Goal: Transaction & Acquisition: Obtain resource

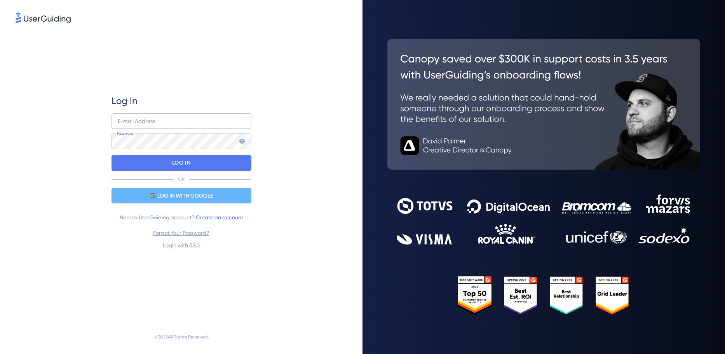
click at [212, 193] on span "LOG IN WITH GOOGLE" at bounding box center [185, 195] width 56 height 9
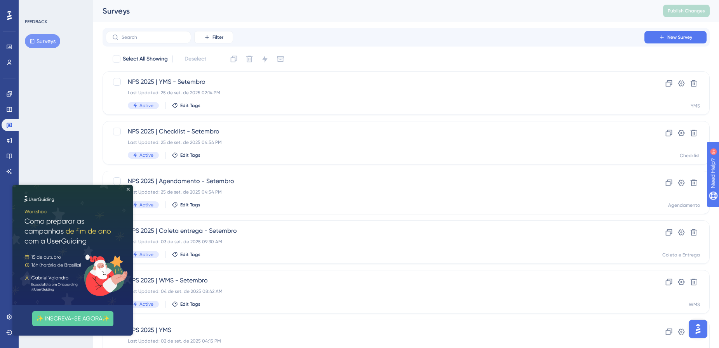
click at [128, 188] on icon "Close Preview" at bounding box center [128, 189] width 3 height 3
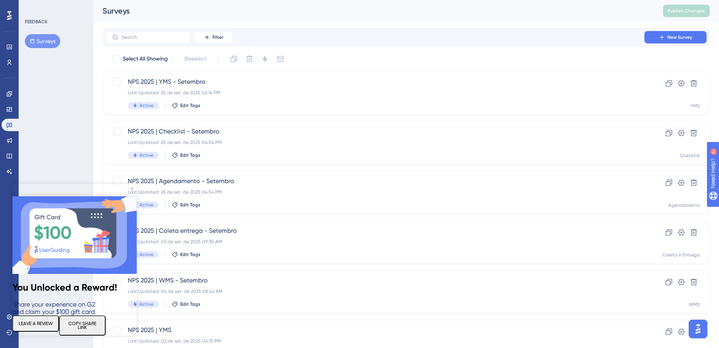
click at [130, 196] on img at bounding box center [74, 235] width 124 height 78
drag, startPoint x: 132, startPoint y: 189, endPoint x: 315, endPoint y: 382, distance: 266.2
click at [132, 189] on icon "Close Preview" at bounding box center [131, 188] width 3 height 3
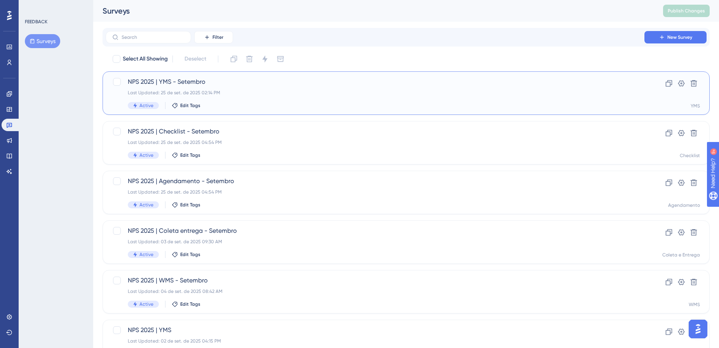
click at [140, 81] on span "NPS 2025 | YMS - Setembro" at bounding box center [375, 81] width 494 height 9
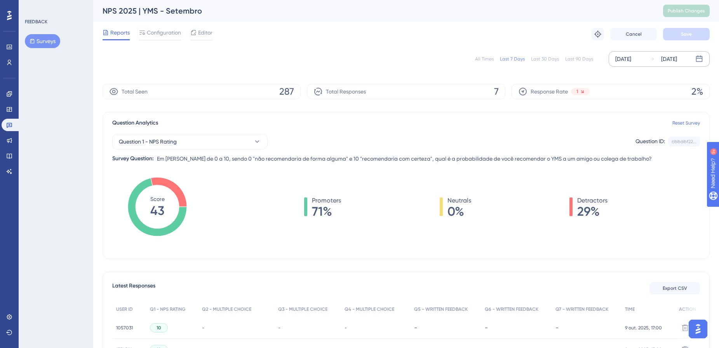
click at [618, 59] on div "[DATE]" at bounding box center [623, 58] width 16 height 9
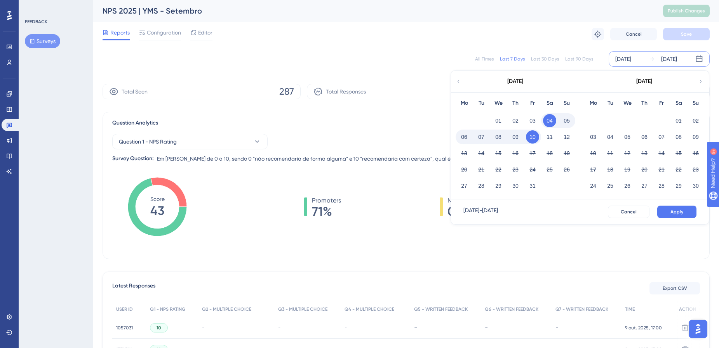
click at [461, 87] on div "[DATE]" at bounding box center [515, 82] width 128 height 22
click at [457, 81] on icon at bounding box center [458, 81] width 5 height 7
click at [592, 119] on button "01" at bounding box center [592, 120] width 13 height 13
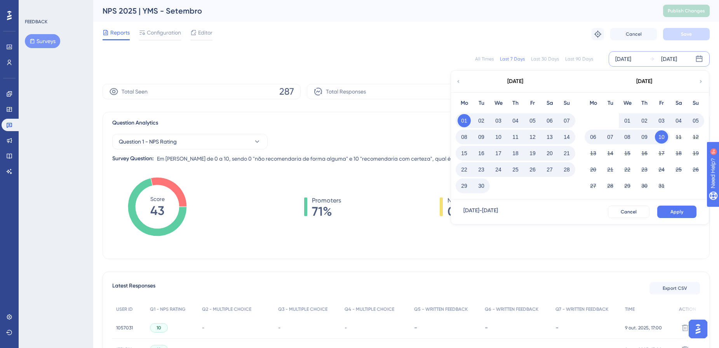
click at [481, 184] on button "30" at bounding box center [481, 185] width 13 height 13
click at [675, 213] on span "Apply" at bounding box center [676, 212] width 13 height 6
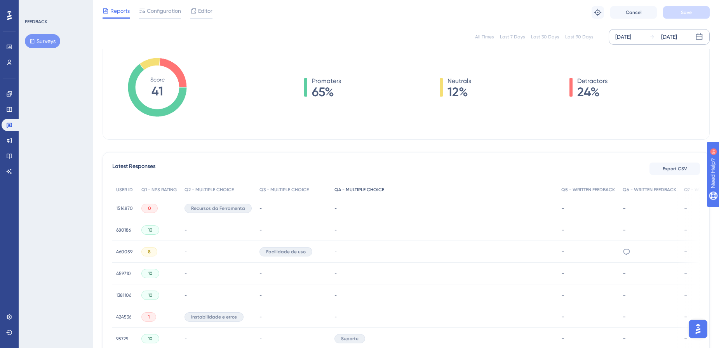
scroll to position [155, 0]
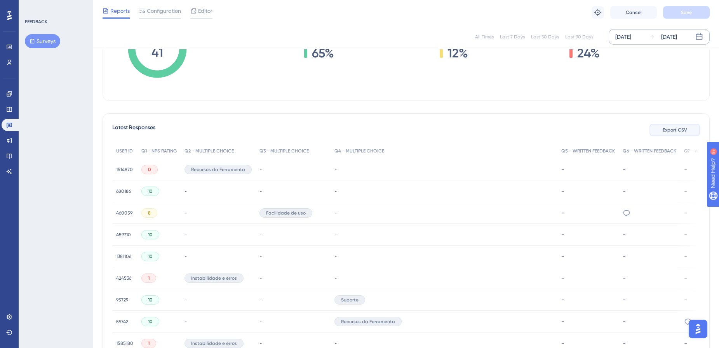
click at [682, 131] on span "Export CSV" at bounding box center [674, 130] width 24 height 6
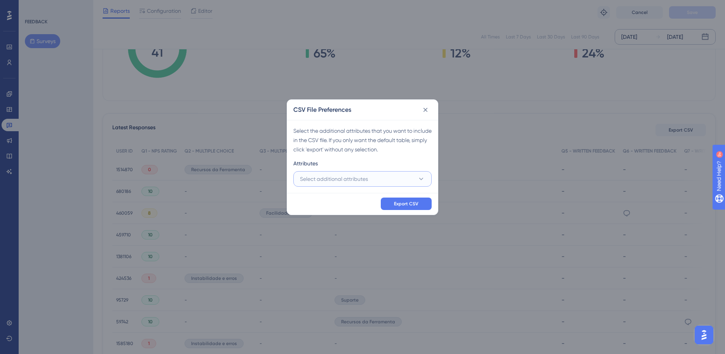
click at [366, 181] on span "Select additional attributes" at bounding box center [334, 178] width 68 height 9
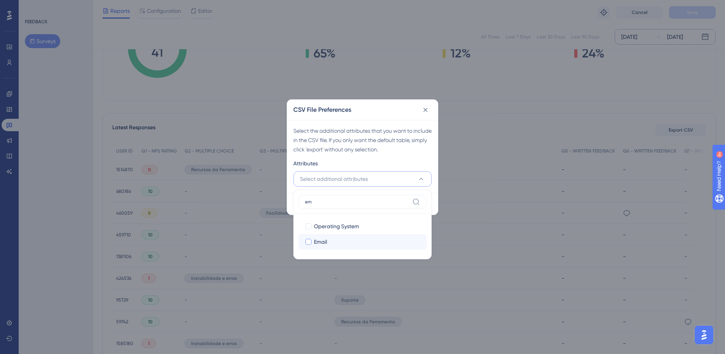
type input "em"
click at [347, 242] on div "Email" at bounding box center [367, 241] width 106 height 9
checkbox input "true"
click at [326, 202] on input "em" at bounding box center [357, 202] width 104 height 6
type input "e"
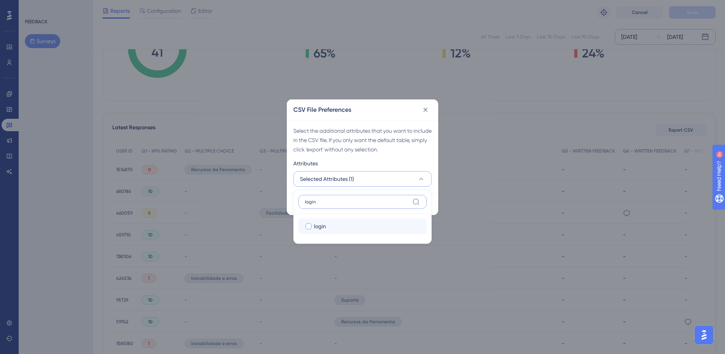
type input "login"
click at [320, 228] on span "login" at bounding box center [320, 226] width 12 height 9
checkbox input "true"
click at [410, 158] on div "Select the additional attributes that you want to include in the CSV file. If y…" at bounding box center [362, 156] width 151 height 73
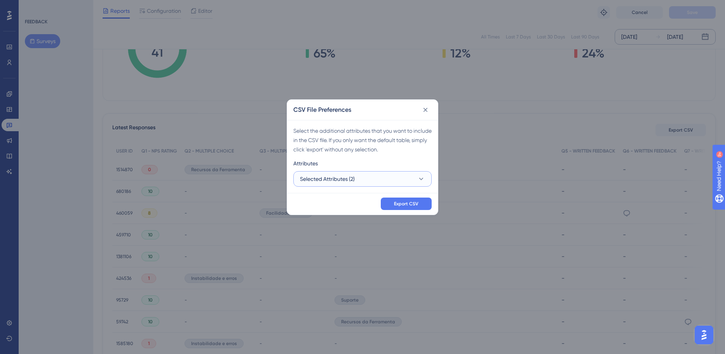
click at [362, 179] on button "Selected Attributes (2)" at bounding box center [362, 179] width 138 height 16
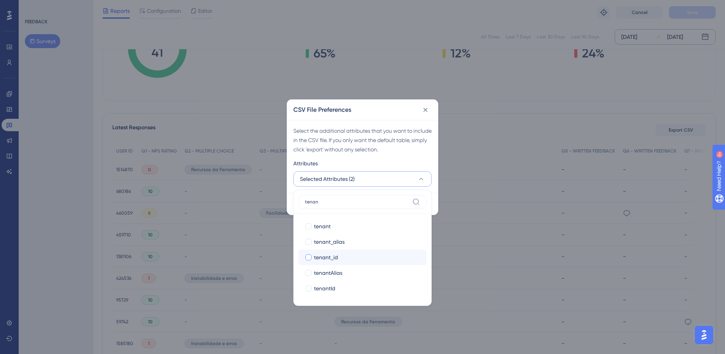
type input "tenan"
click at [324, 257] on span "tenant_id" at bounding box center [326, 257] width 24 height 9
checkbox input "true"
click at [342, 203] on input "tenan" at bounding box center [357, 202] width 104 height 6
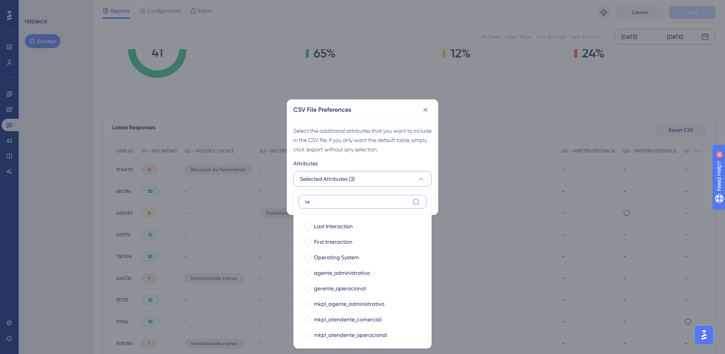
type input "t"
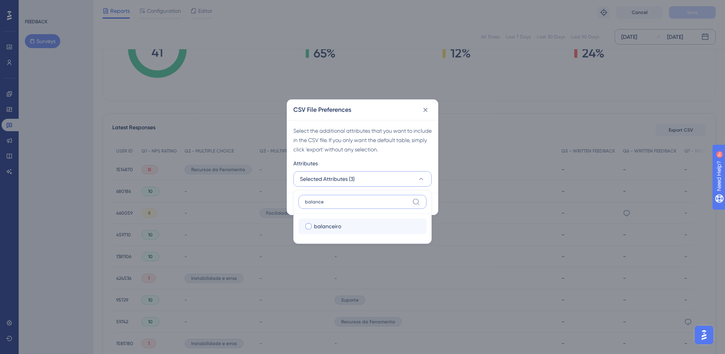
type input "balance"
click at [326, 223] on span "balanceiro" at bounding box center [327, 226] width 27 height 9
checkbox input "true"
click at [330, 201] on input "balance" at bounding box center [357, 202] width 104 height 6
type input "b"
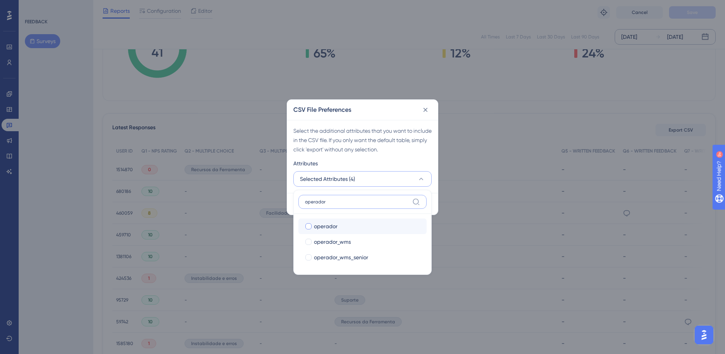
type input "operador"
drag, startPoint x: 332, startPoint y: 229, endPoint x: 329, endPoint y: 218, distance: 11.2
click at [331, 229] on span "operador" at bounding box center [326, 226] width 24 height 9
checkbox input "true"
click at [336, 203] on input "operador" at bounding box center [357, 202] width 104 height 6
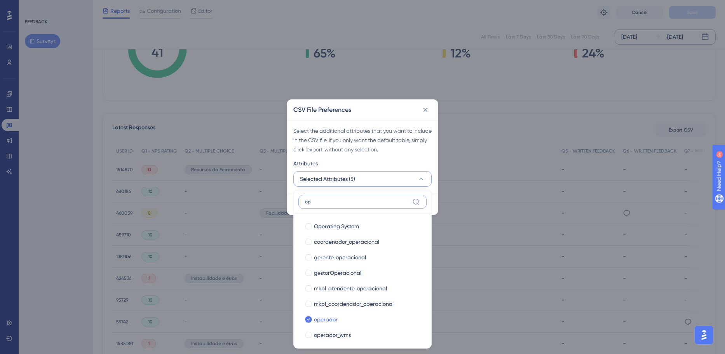
type input "o"
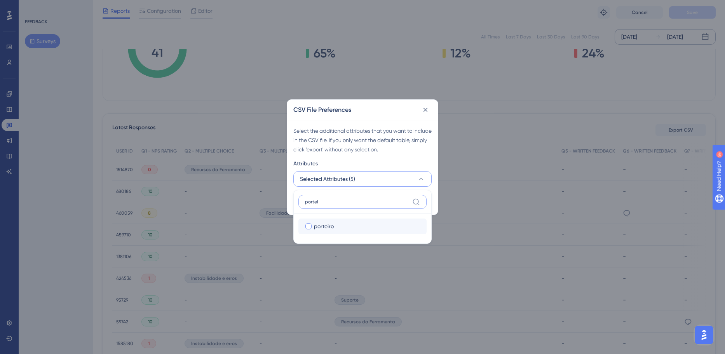
type input "portei"
click at [351, 223] on div "porteiro" at bounding box center [367, 226] width 106 height 9
checkbox input "true"
click at [422, 160] on div "Attributes" at bounding box center [362, 165] width 138 height 12
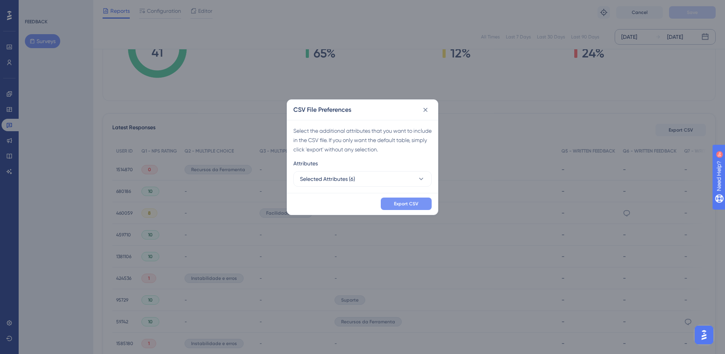
click at [415, 201] on span "Export CSV" at bounding box center [406, 204] width 24 height 6
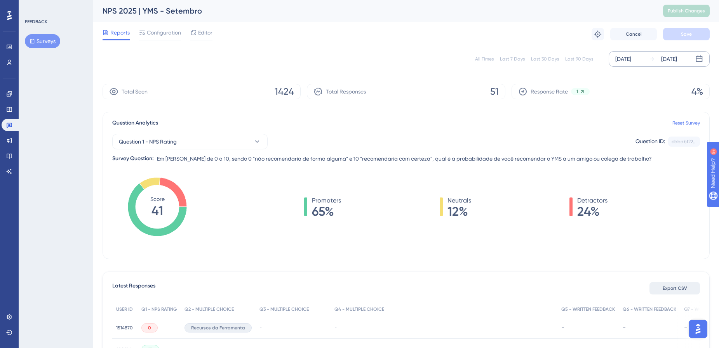
scroll to position [78, 0]
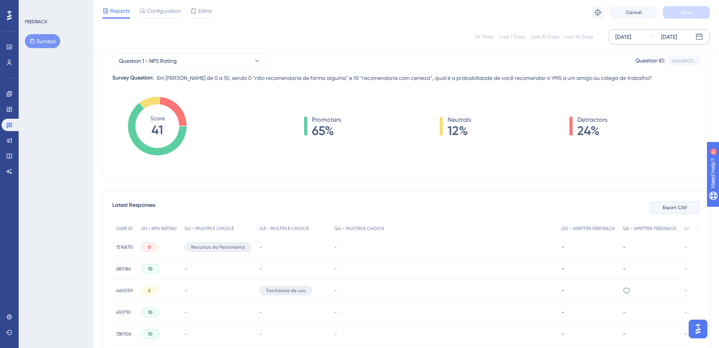
click at [670, 212] on button "Export CSV" at bounding box center [674, 208] width 50 height 12
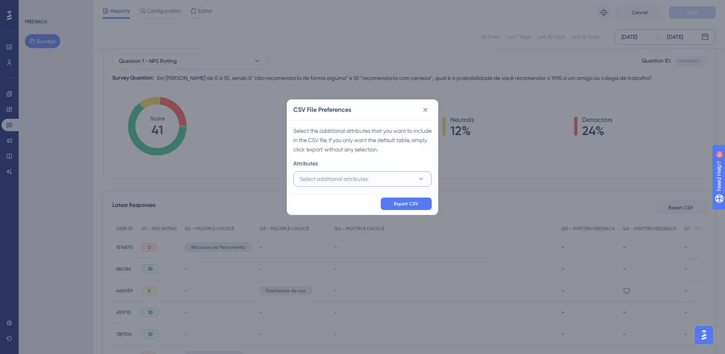
click at [333, 181] on span "Select additional attributes" at bounding box center [334, 178] width 68 height 9
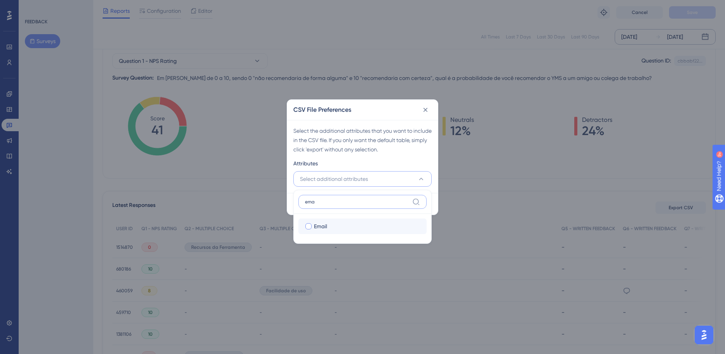
type input "ema"
click at [367, 224] on div "Email" at bounding box center [367, 226] width 106 height 9
checkbox input "true"
click at [383, 201] on input "ema" at bounding box center [357, 202] width 104 height 6
type input "e"
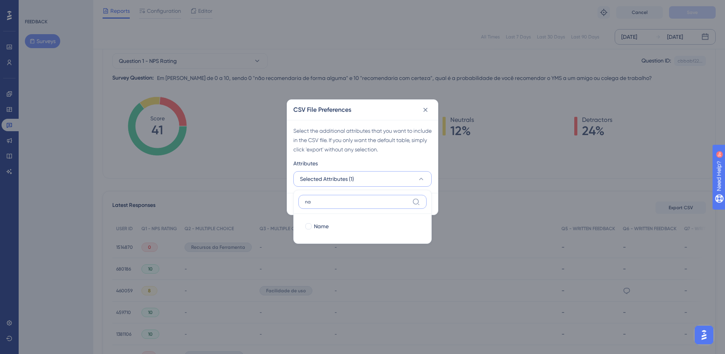
type input "n"
type input "login"
click at [325, 203] on div "login login login" at bounding box center [362, 217] width 138 height 54
click at [332, 225] on div "login" at bounding box center [367, 226] width 106 height 9
checkbox input "true"
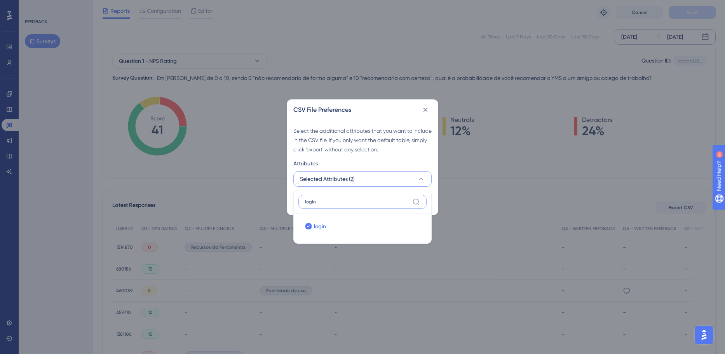
click at [338, 203] on input "login" at bounding box center [357, 202] width 104 height 6
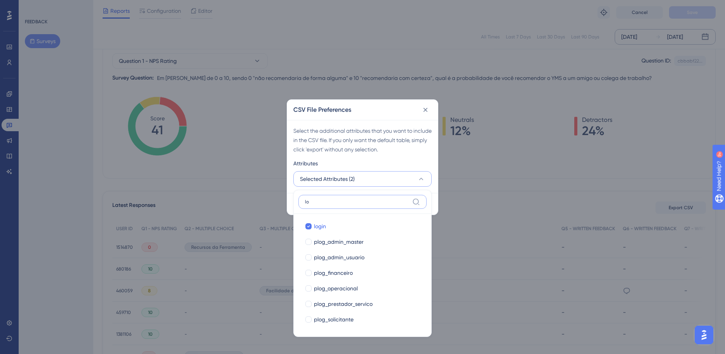
type input "l"
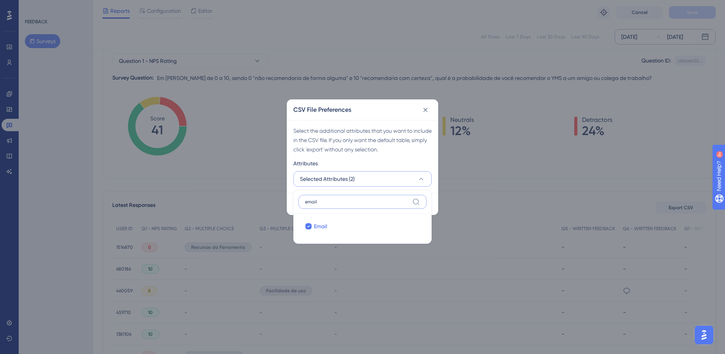
click at [348, 203] on input "email" at bounding box center [357, 202] width 104 height 6
type input "e"
type input "name"
click at [337, 223] on div "Name" at bounding box center [367, 226] width 106 height 9
checkbox input "true"
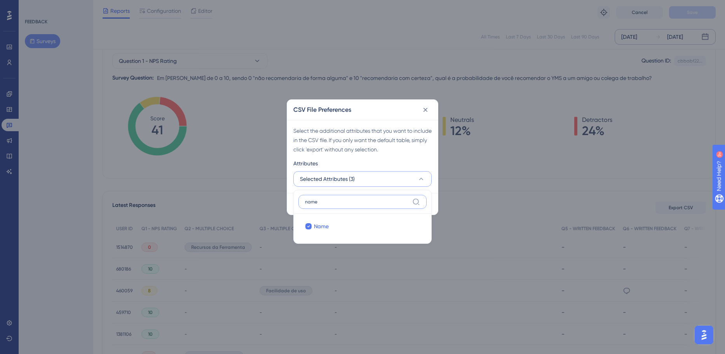
click at [339, 201] on input "name" at bounding box center [357, 202] width 104 height 6
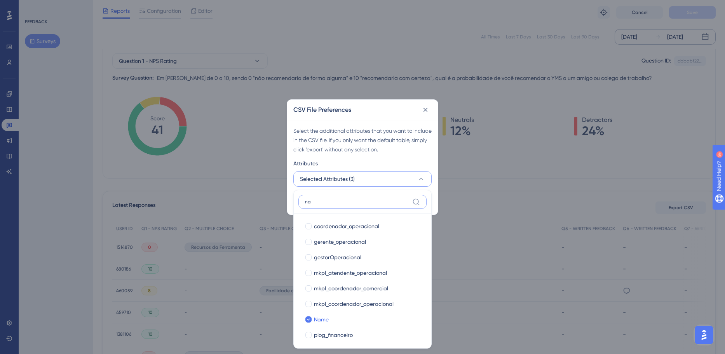
type input "n"
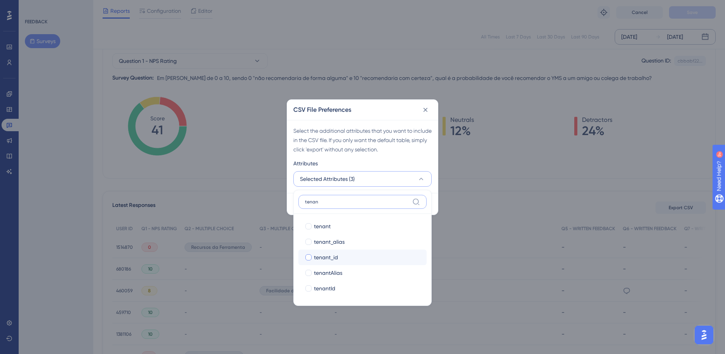
type input "tenan"
click at [334, 252] on label "tenant_id tenant_id" at bounding box center [362, 258] width 128 height 16
click at [309, 257] on input "tenant_id" at bounding box center [308, 257] width 0 height 0
checkbox input "false"
click at [340, 198] on label "tenan" at bounding box center [362, 202] width 128 height 14
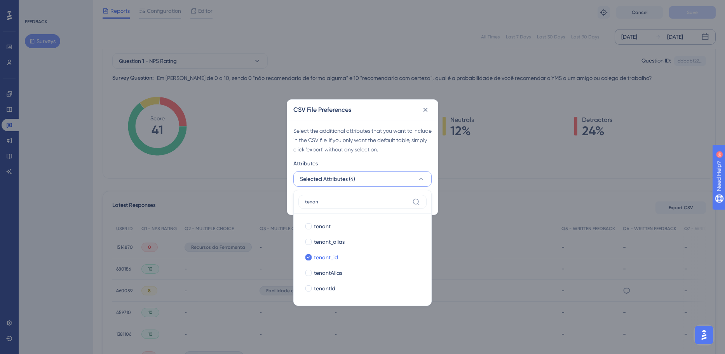
click at [340, 199] on input "tenan" at bounding box center [357, 202] width 104 height 6
drag, startPoint x: 344, startPoint y: 202, endPoint x: 107, endPoint y: 183, distance: 237.7
click at [107, 183] on div "CSV File Preferences Select the additional attributes that you want to include …" at bounding box center [362, 177] width 725 height 354
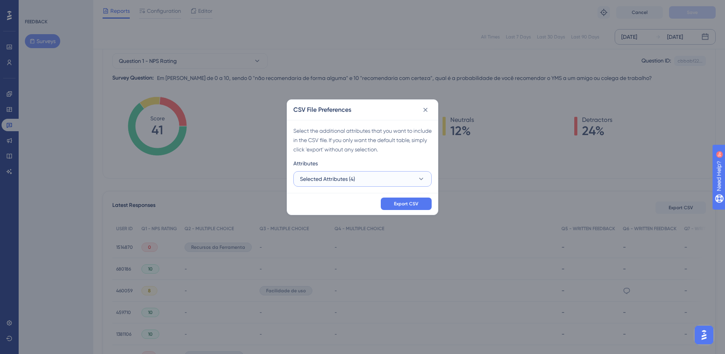
click at [374, 179] on button "Selected Attributes (4)" at bounding box center [362, 179] width 138 height 16
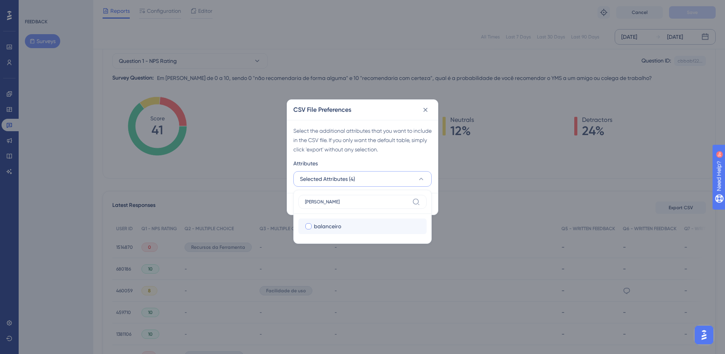
type input "balan"
click at [317, 225] on span "balanceiro" at bounding box center [327, 226] width 27 height 9
checkbox input "true"
click at [330, 205] on label "balan" at bounding box center [362, 202] width 128 height 14
click at [330, 205] on input "balan" at bounding box center [357, 202] width 104 height 6
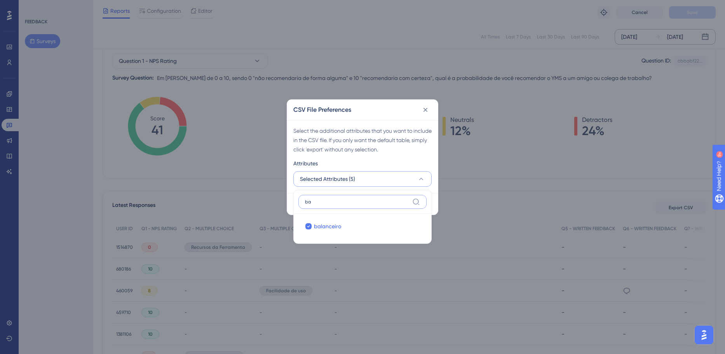
type input "b"
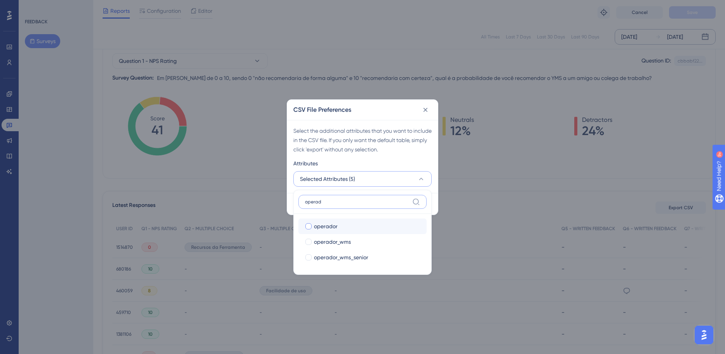
type input "operad"
click at [331, 225] on span "operador" at bounding box center [326, 226] width 24 height 9
checkbox input "true"
click at [338, 206] on label "operad" at bounding box center [362, 202] width 128 height 14
click at [338, 205] on input "operad" at bounding box center [357, 202] width 104 height 6
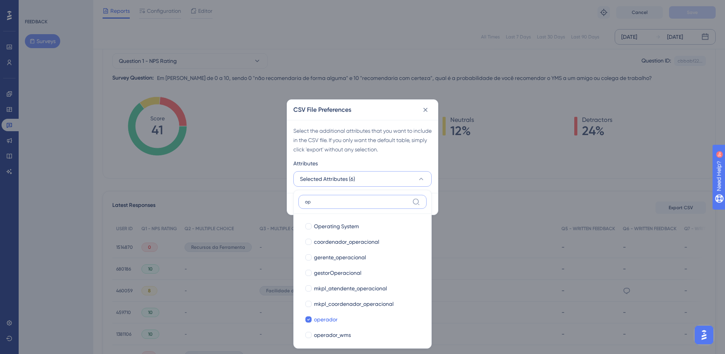
type input "o"
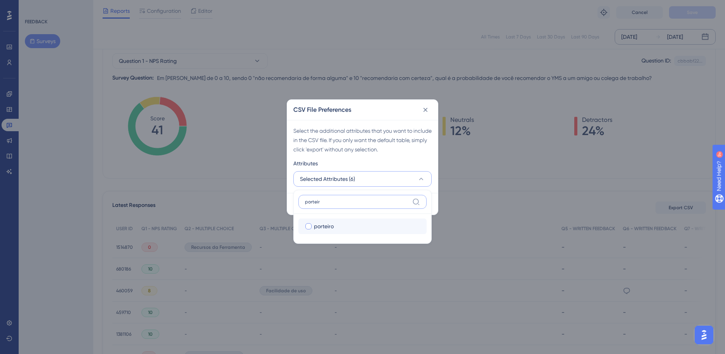
type input "porteir"
click at [327, 221] on label "porteiro porteiro" at bounding box center [362, 227] width 128 height 16
click at [309, 226] on input "porteiro" at bounding box center [308, 226] width 0 height 0
checkbox input "false"
click at [290, 187] on div "Select the additional attributes that you want to include in the CSV file. If y…" at bounding box center [362, 156] width 151 height 73
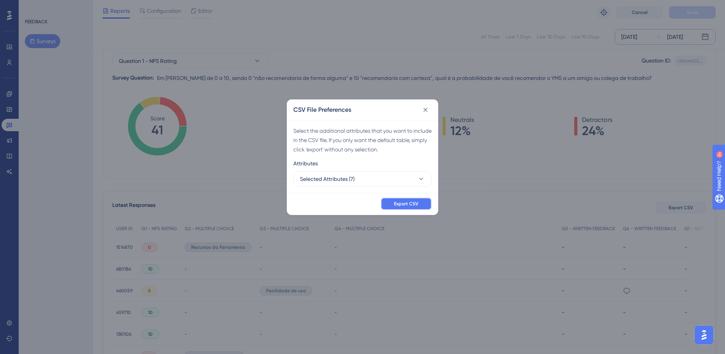
click at [398, 206] on span "Export CSV" at bounding box center [406, 204] width 24 height 6
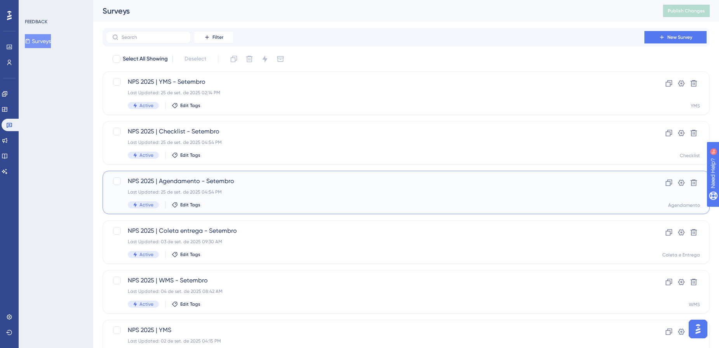
click at [157, 180] on span "NPS 2025 | Agendamento - Setembro" at bounding box center [375, 181] width 494 height 9
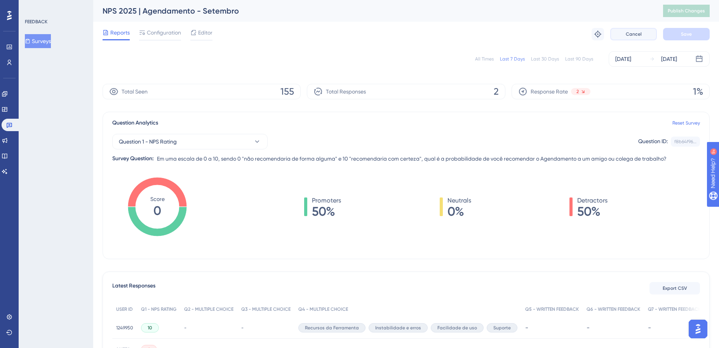
drag, startPoint x: 640, startPoint y: 37, endPoint x: 590, endPoint y: 69, distance: 58.8
click at [486, 64] on div "Performance Users Engagement Widgets Feedback Product Updates Knowledge Base AI…" at bounding box center [406, 208] width 626 height 417
click at [650, 62] on div "[DATE]" at bounding box center [663, 58] width 28 height 9
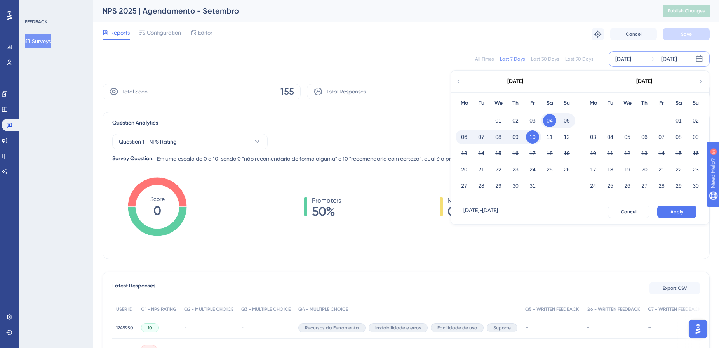
click at [456, 81] on icon at bounding box center [458, 81] width 5 height 7
click at [589, 122] on button "01" at bounding box center [592, 120] width 13 height 13
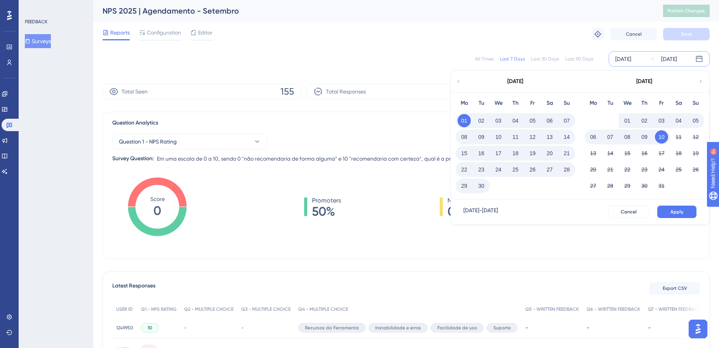
click at [483, 185] on button "30" at bounding box center [481, 185] width 13 height 13
click at [673, 212] on span "Apply" at bounding box center [676, 212] width 13 height 6
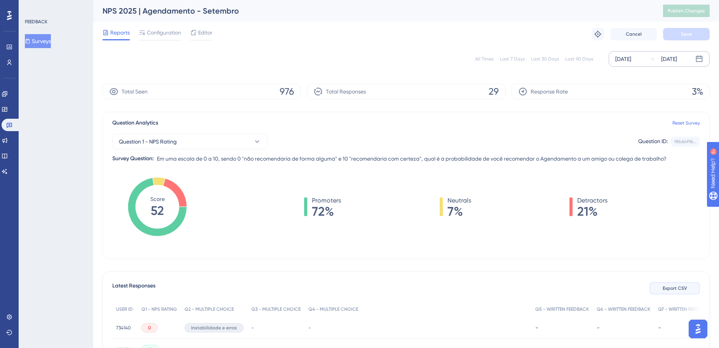
click at [676, 291] on span "Export CSV" at bounding box center [674, 288] width 24 height 6
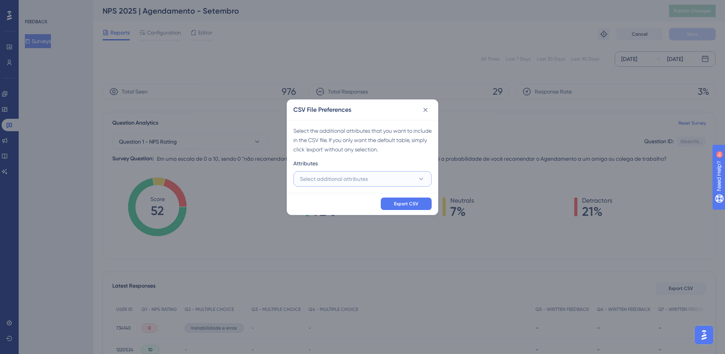
click at [368, 179] on span "Select additional attributes" at bounding box center [334, 178] width 68 height 9
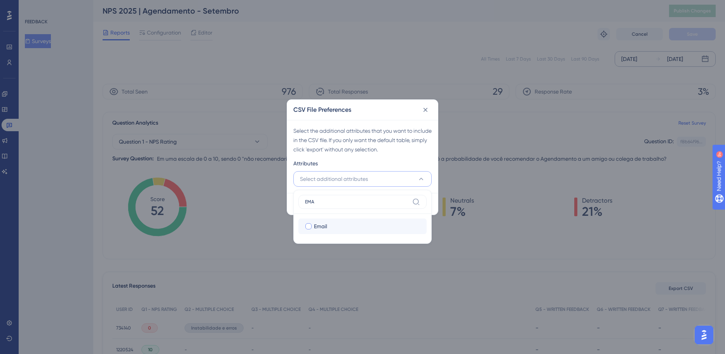
type input "EMA"
click at [343, 223] on div "Email" at bounding box center [367, 226] width 106 height 9
checkbox input "true"
click at [336, 197] on label "EMA" at bounding box center [362, 202] width 128 height 14
click at [336, 199] on input "EMA" at bounding box center [357, 202] width 104 height 6
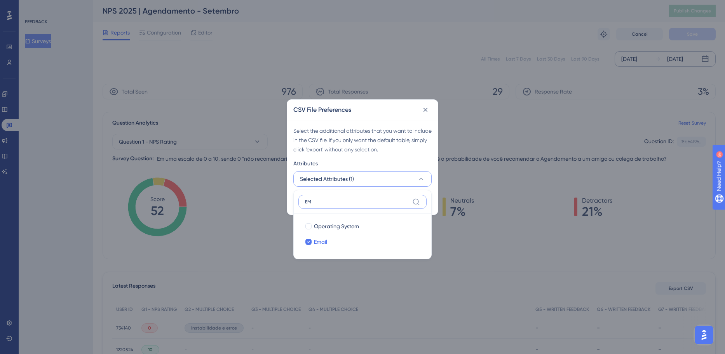
type input "E"
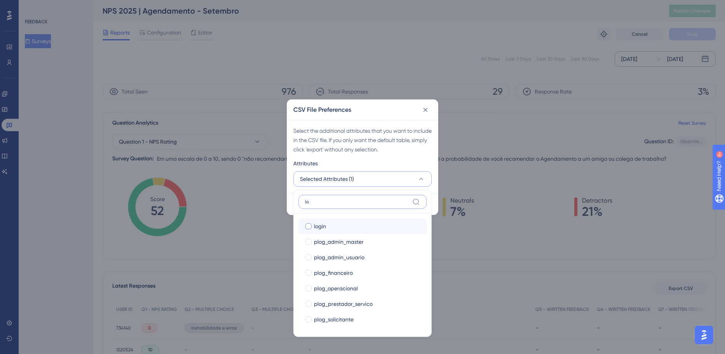
type input "lo"
click at [340, 226] on div "login" at bounding box center [367, 226] width 106 height 9
checkbox input "true"
click at [334, 206] on label "lo" at bounding box center [362, 202] width 128 height 14
click at [334, 205] on input "lo" at bounding box center [357, 202] width 104 height 6
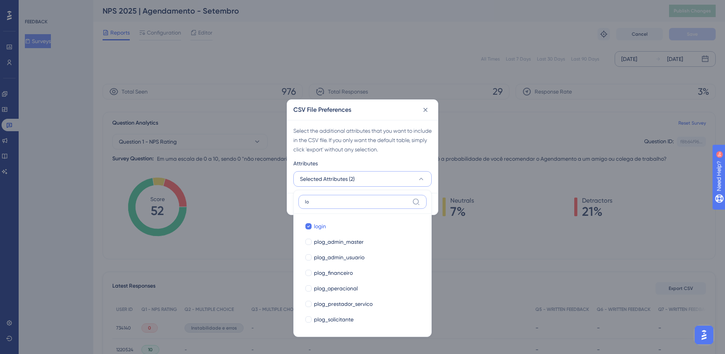
type input "l"
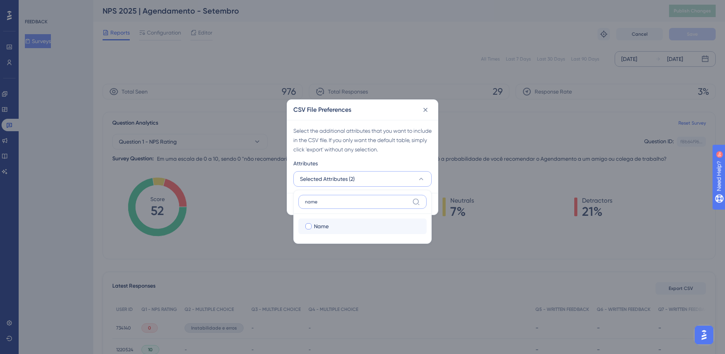
type input "name"
click at [335, 227] on div "Name" at bounding box center [367, 226] width 106 height 9
checkbox input "true"
click at [342, 201] on input "name" at bounding box center [357, 202] width 104 height 6
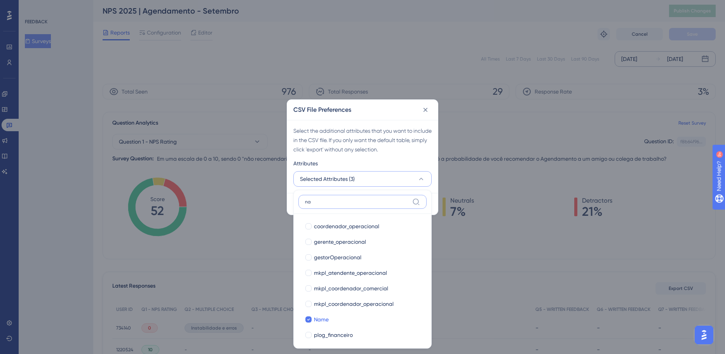
type input "n"
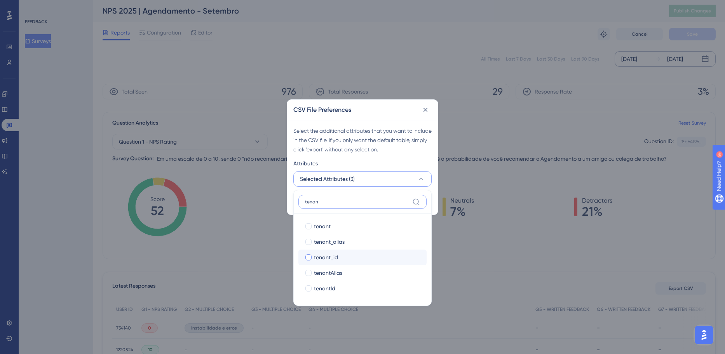
type input "tenan"
drag, startPoint x: 334, startPoint y: 259, endPoint x: 332, endPoint y: 237, distance: 21.8
click at [333, 259] on span "tenant_id" at bounding box center [326, 257] width 24 height 9
checkbox input "true"
click at [332, 198] on label "tenan" at bounding box center [362, 202] width 128 height 14
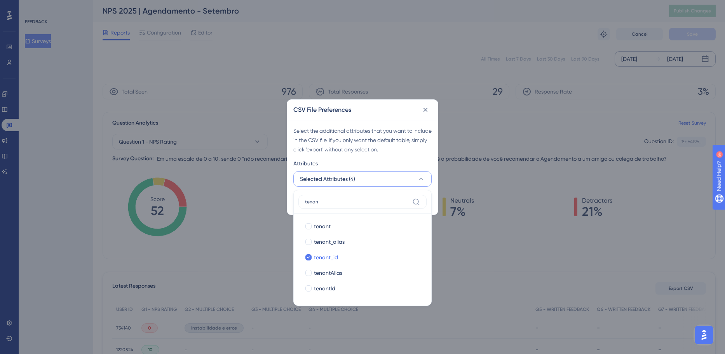
click at [332, 199] on input "tenan" at bounding box center [357, 202] width 104 height 6
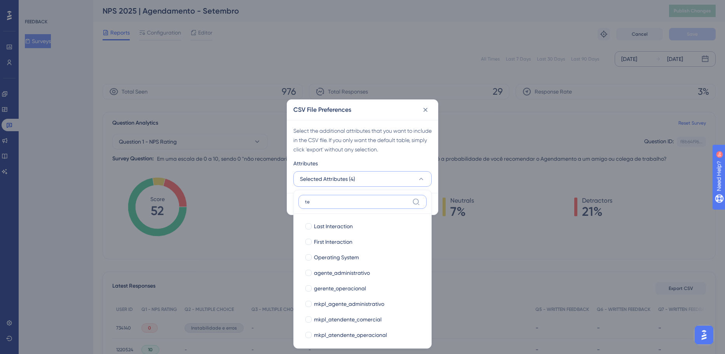
type input "t"
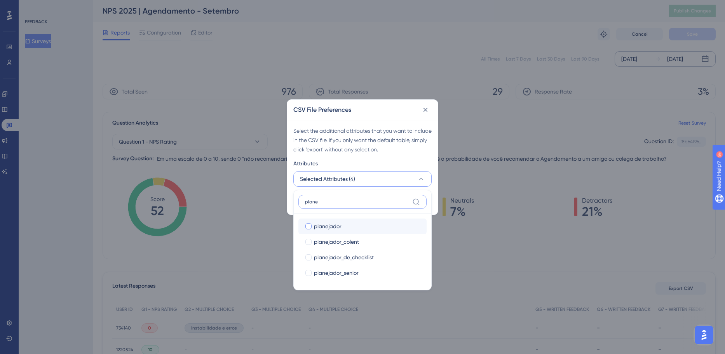
type input "plane"
click at [343, 224] on div "planejador" at bounding box center [367, 226] width 106 height 9
checkbox input "true"
click at [417, 155] on div "Select the additional attributes that you want to include in the CSV file. If y…" at bounding box center [362, 156] width 151 height 73
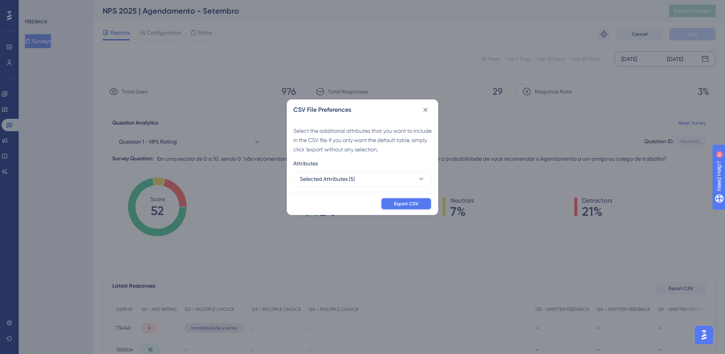
click at [417, 203] on span "Export CSV" at bounding box center [406, 204] width 24 height 6
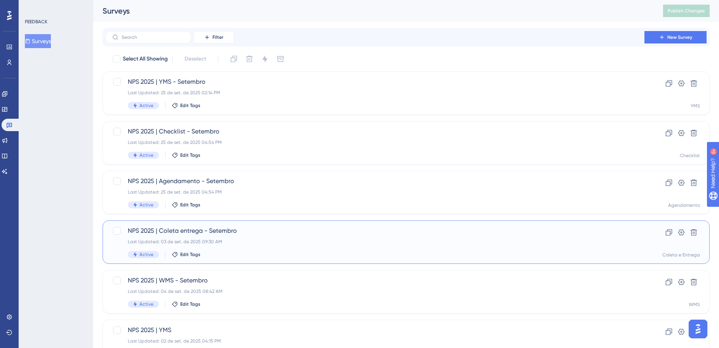
click at [170, 231] on span "NPS 2025 | Coleta entrega - Setembro" at bounding box center [375, 230] width 494 height 9
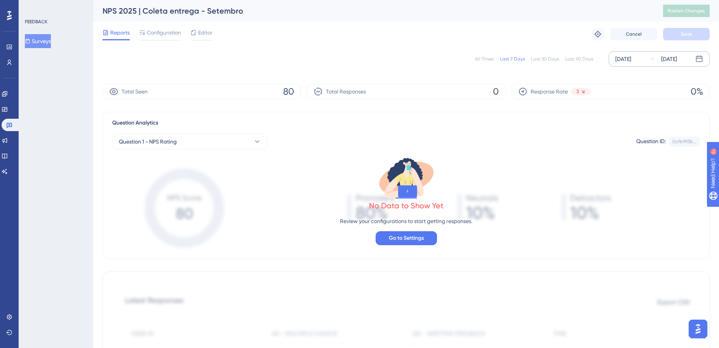
click at [631, 59] on div "[DATE]" at bounding box center [623, 58] width 16 height 9
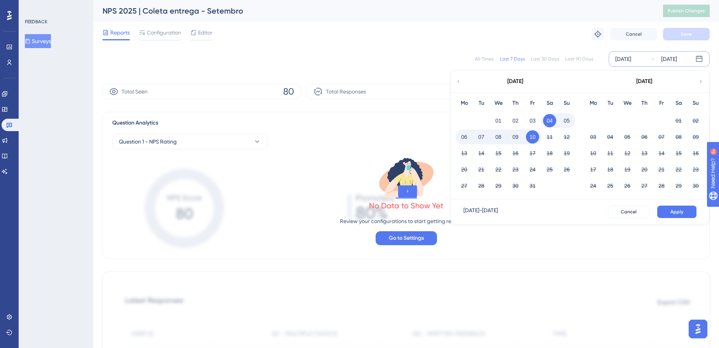
click at [449, 85] on div "Total Responses 0" at bounding box center [406, 92] width 198 height 16
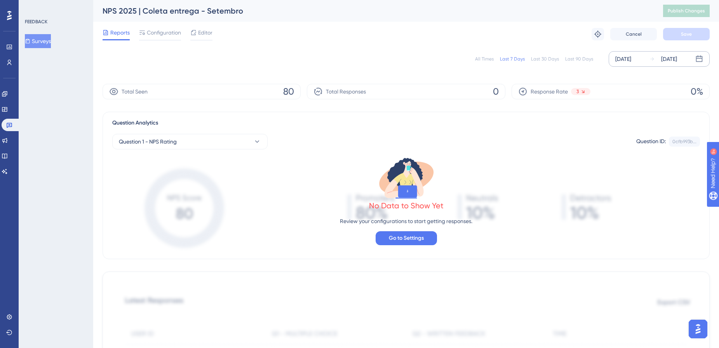
click at [631, 58] on div "[DATE]" at bounding box center [623, 58] width 16 height 9
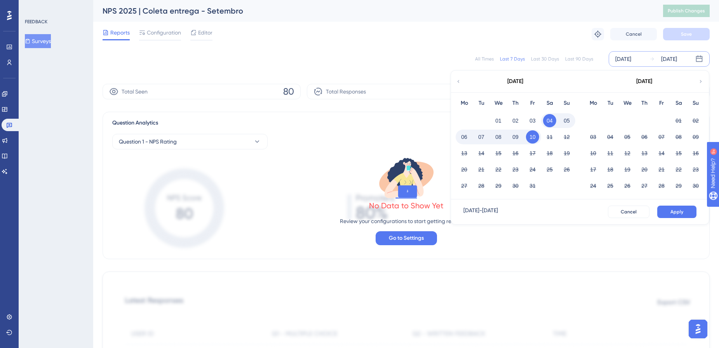
click at [458, 77] on div "[DATE]" at bounding box center [515, 82] width 128 height 22
click at [494, 121] on button "01" at bounding box center [498, 120] width 13 height 13
click at [457, 84] on icon at bounding box center [458, 81] width 5 height 7
click at [607, 114] on div "02" at bounding box center [610, 120] width 17 height 15
click at [510, 58] on div "Last 7 Days" at bounding box center [512, 59] width 25 height 6
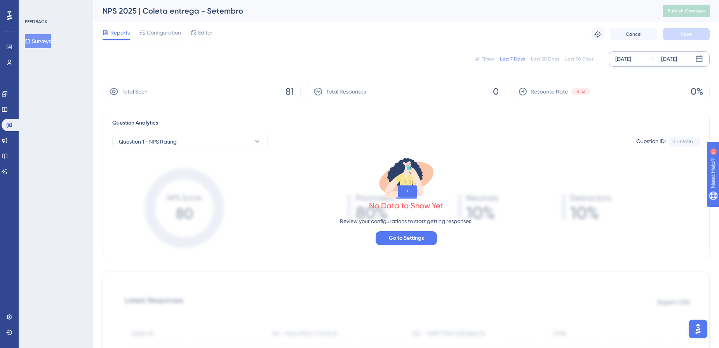
click at [624, 62] on div "[DATE]" at bounding box center [623, 58] width 16 height 9
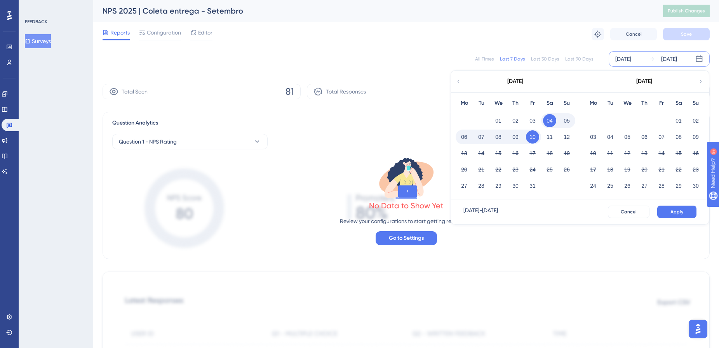
click at [459, 84] on icon at bounding box center [458, 81] width 5 height 7
click at [593, 122] on button "01" at bounding box center [592, 120] width 13 height 13
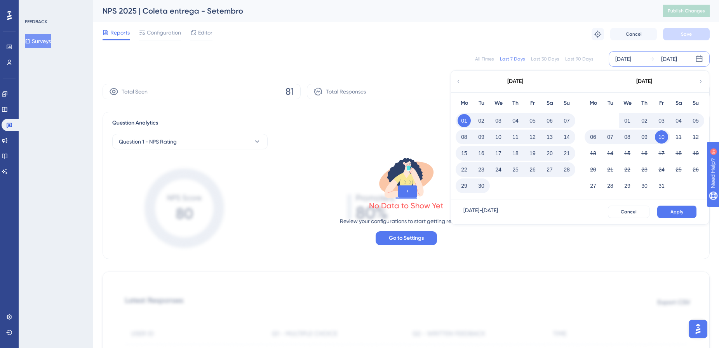
click at [484, 188] on button "30" at bounding box center [481, 185] width 13 height 13
click at [672, 211] on span "Apply" at bounding box center [676, 212] width 13 height 6
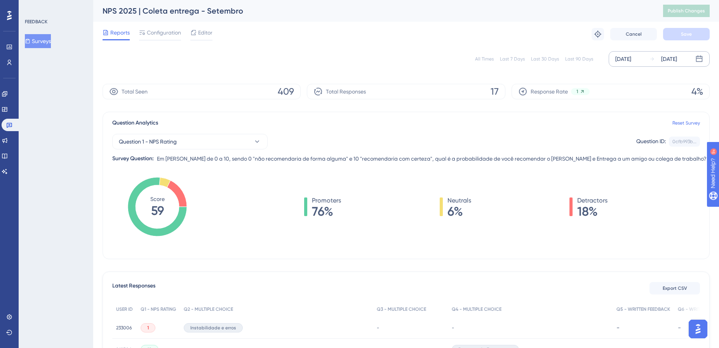
scroll to position [39, 0]
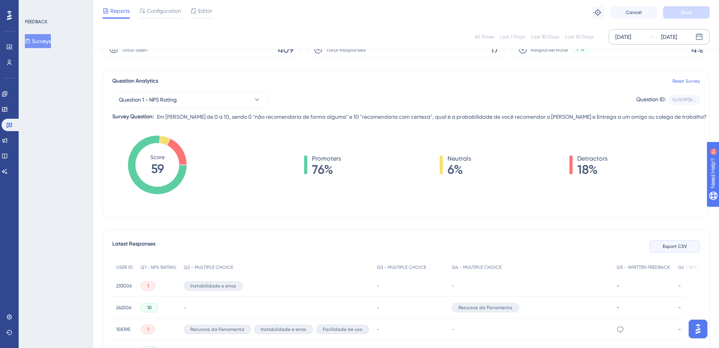
click at [682, 249] on span "Export CSV" at bounding box center [674, 246] width 24 height 6
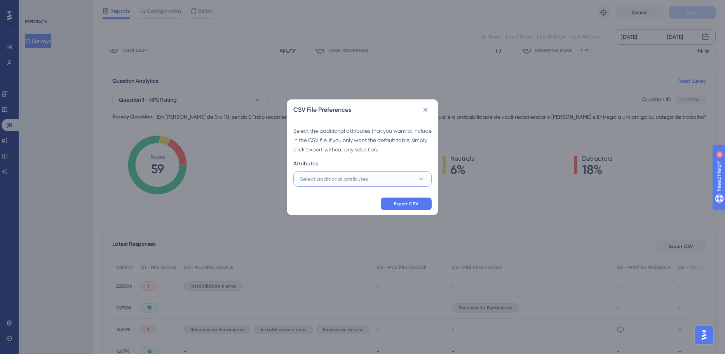
click at [370, 174] on button "Select additional attributes" at bounding box center [362, 179] width 138 height 16
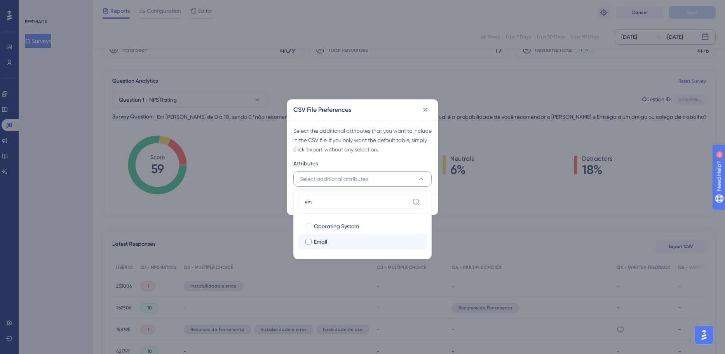
type input "em"
click at [343, 242] on div "Email" at bounding box center [367, 241] width 106 height 9
checkbox input "true"
click at [334, 200] on input "em" at bounding box center [357, 202] width 104 height 6
type input "e"
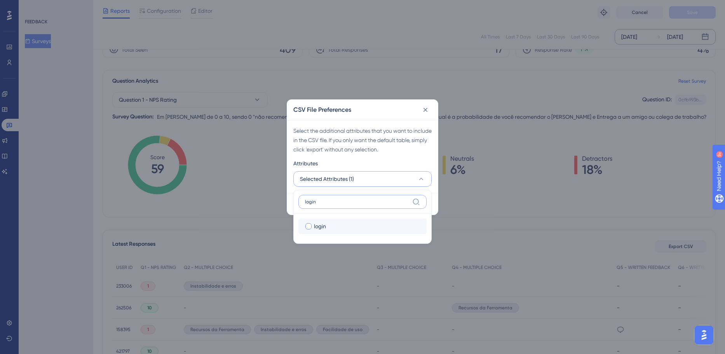
type input "login"
click at [324, 224] on span "login" at bounding box center [320, 226] width 12 height 9
checkbox input "true"
click at [337, 202] on input "login" at bounding box center [357, 202] width 104 height 6
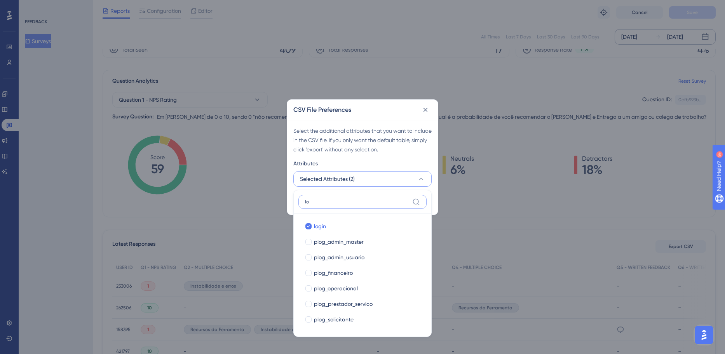
type input "l"
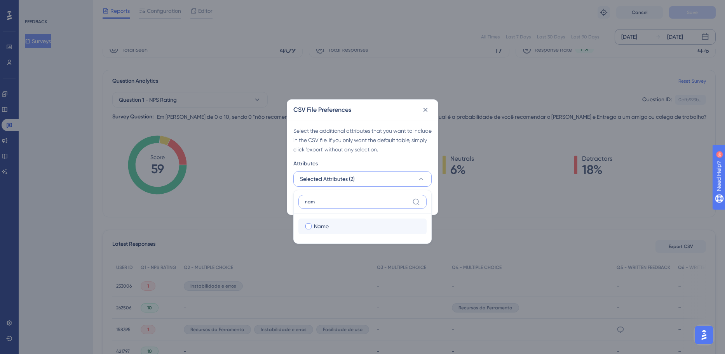
type input "nam"
drag, startPoint x: 326, startPoint y: 224, endPoint x: 328, endPoint y: 217, distance: 7.5
click at [326, 224] on span "Name" at bounding box center [321, 226] width 15 height 9
checkbox input "true"
click at [336, 205] on label "nam" at bounding box center [362, 202] width 128 height 14
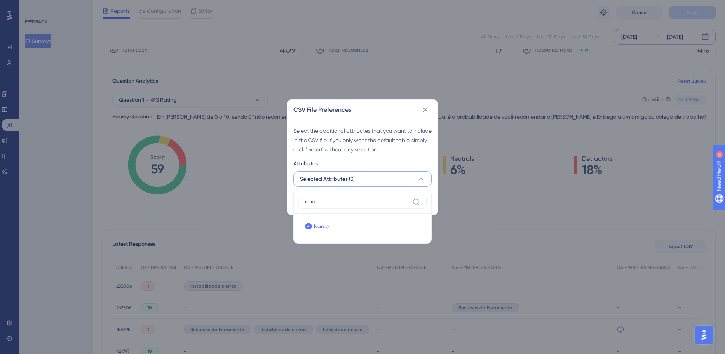
click at [336, 205] on input "nam" at bounding box center [357, 202] width 104 height 6
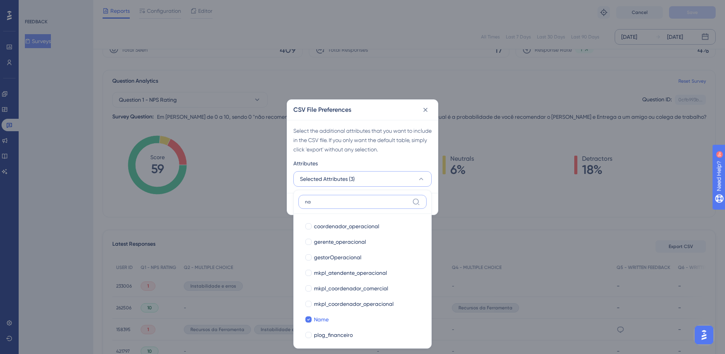
type input "n"
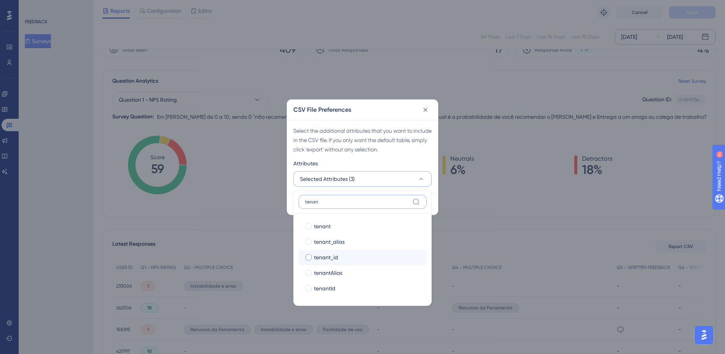
type input "tenan"
click at [365, 259] on div "tenant_id" at bounding box center [367, 257] width 106 height 9
checkbox input "true"
click at [349, 197] on label "tenan" at bounding box center [362, 202] width 128 height 14
click at [349, 199] on input "tenan" at bounding box center [357, 202] width 104 height 6
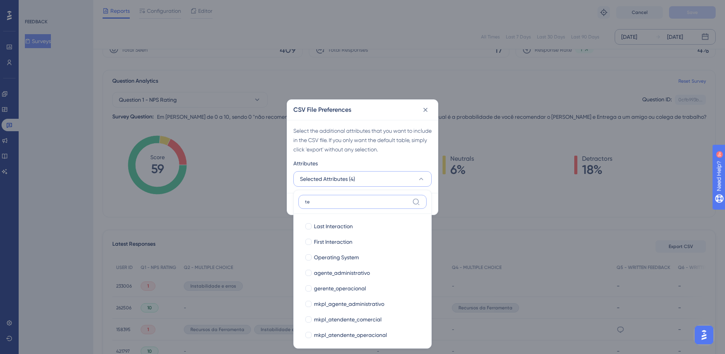
type input "t"
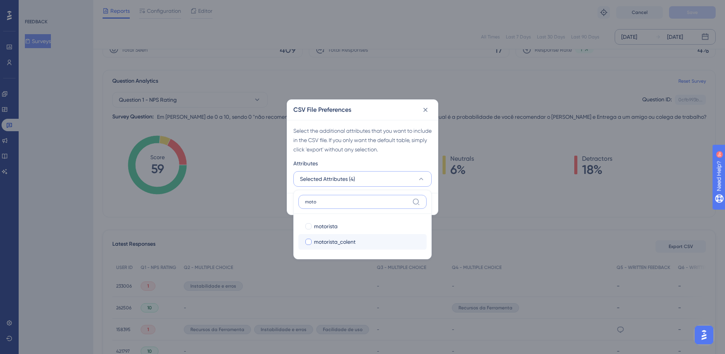
type input "moto"
click at [358, 244] on div "motorista_colent" at bounding box center [367, 241] width 106 height 9
checkbox input "true"
click at [343, 201] on input "moto" at bounding box center [357, 202] width 104 height 6
type input "m"
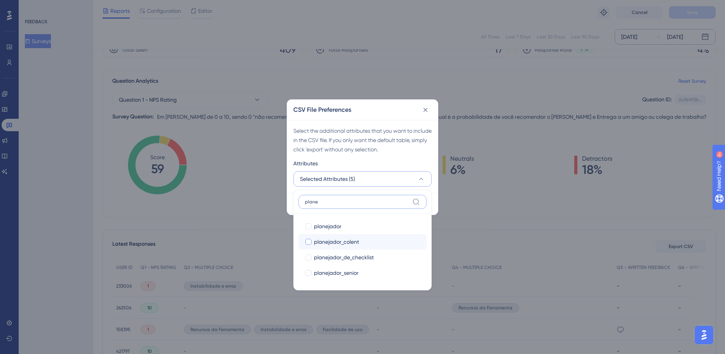
type input "plane"
click at [361, 243] on div "planejador_colent" at bounding box center [367, 241] width 106 height 9
checkbox input "true"
click at [426, 150] on div "Select the additional attributes that you want to include in the CSV file. If y…" at bounding box center [362, 140] width 138 height 28
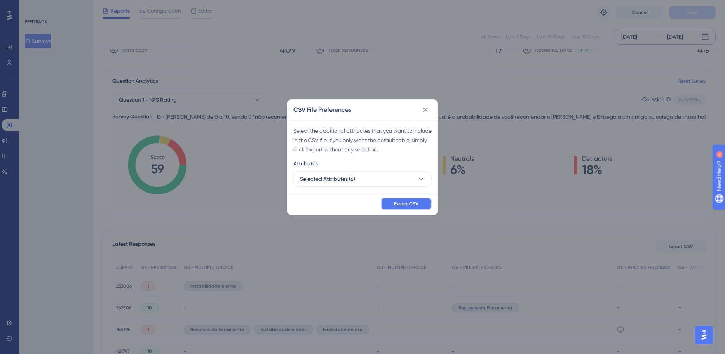
click at [420, 205] on button "Export CSV" at bounding box center [406, 204] width 51 height 12
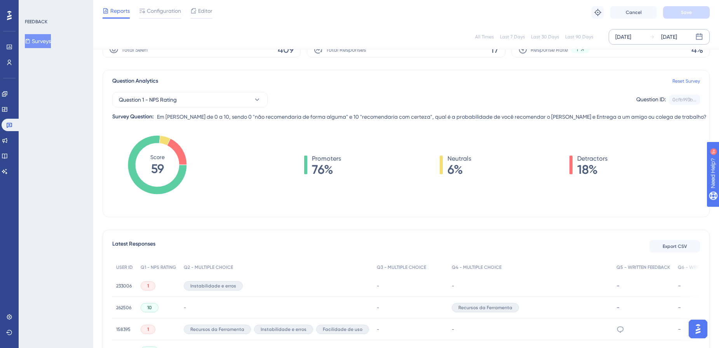
scroll to position [0, 0]
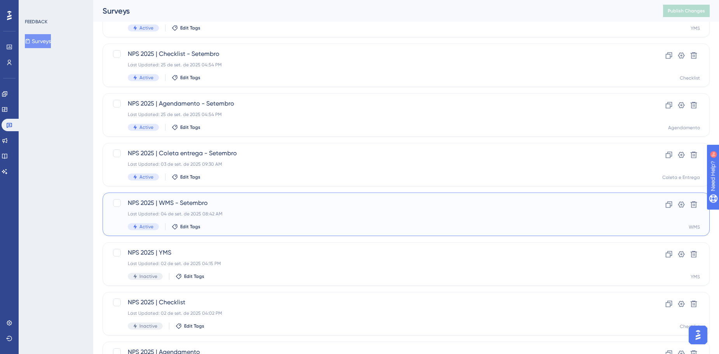
click at [164, 203] on span "NPS 2025 | WMS - Setembro" at bounding box center [375, 202] width 494 height 9
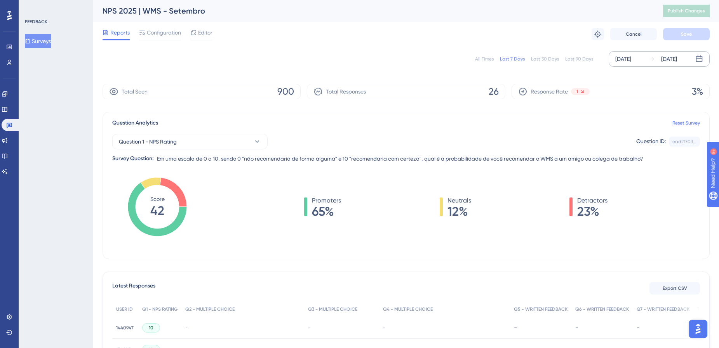
click at [631, 59] on div "[DATE]" at bounding box center [623, 58] width 16 height 9
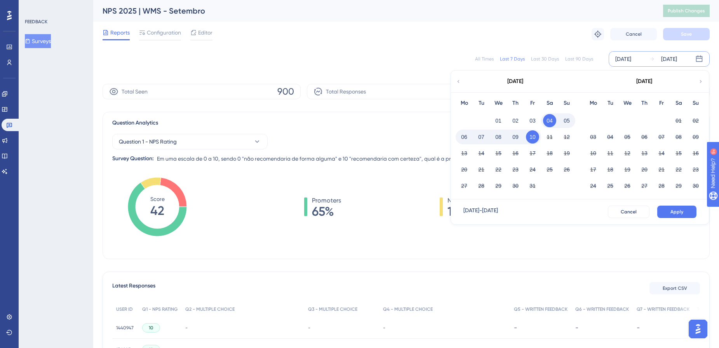
click at [456, 80] on icon at bounding box center [458, 81] width 5 height 7
click at [592, 123] on button "01" at bounding box center [592, 120] width 13 height 13
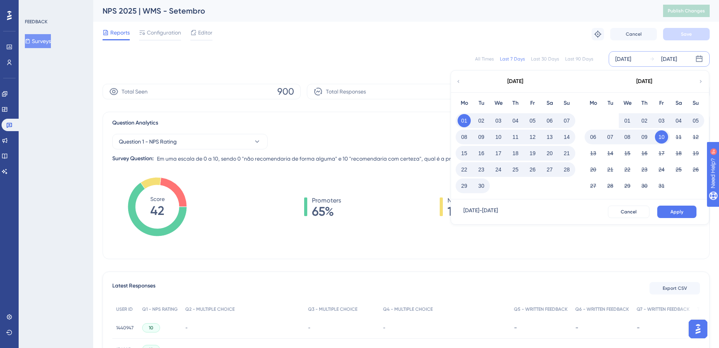
click at [483, 187] on button "30" at bounding box center [481, 185] width 13 height 13
click at [676, 217] on button "Apply" at bounding box center [676, 212] width 39 height 12
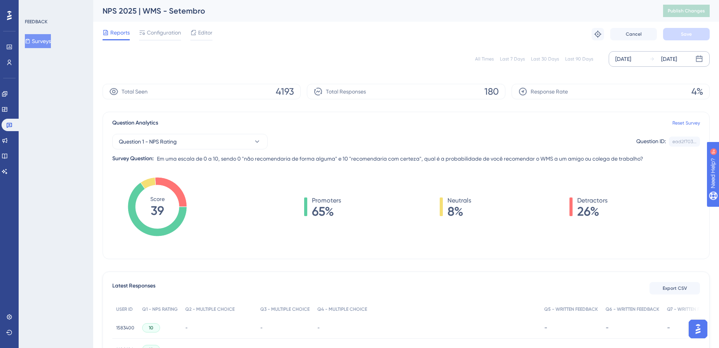
click at [560, 17] on div "NPS 2025 | WMS - Setembro Publish Changes" at bounding box center [406, 11] width 626 height 22
click at [676, 293] on button "Export CSV" at bounding box center [674, 288] width 50 height 12
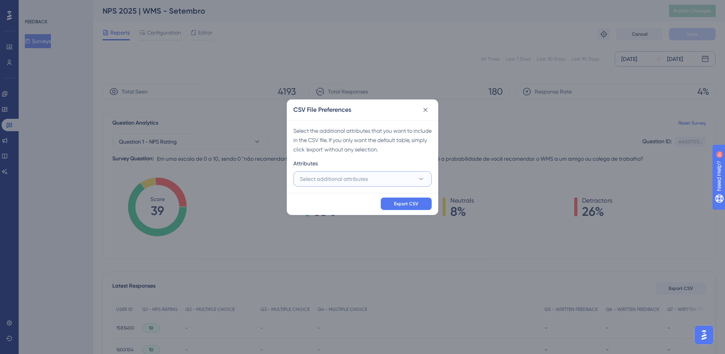
click at [395, 176] on button "Select additional attributes" at bounding box center [362, 179] width 138 height 16
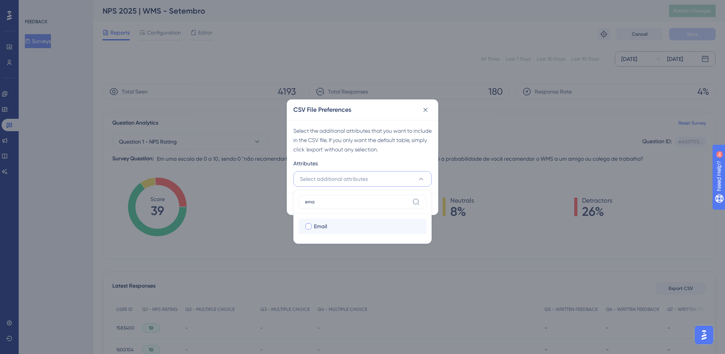
type input "ema"
click at [356, 230] on div "Email" at bounding box center [367, 226] width 106 height 9
checkbox input "true"
click at [354, 200] on input "ema" at bounding box center [357, 202] width 104 height 6
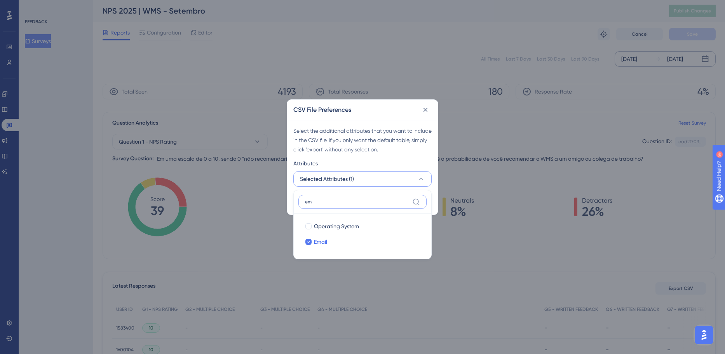
type input "e"
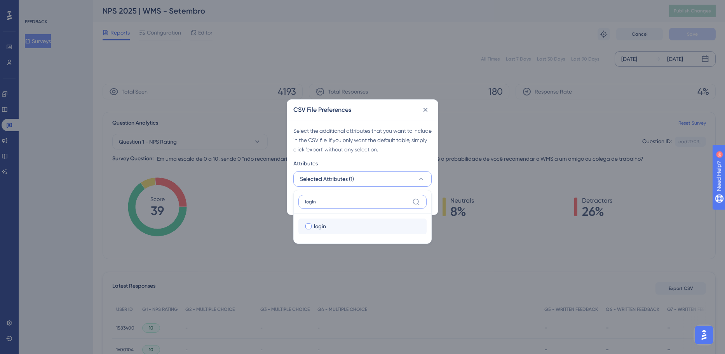
type input "login"
drag, startPoint x: 349, startPoint y: 231, endPoint x: 351, endPoint y: 207, distance: 24.5
click at [349, 230] on label "login login" at bounding box center [362, 227] width 128 height 16
click at [309, 227] on input "login" at bounding box center [308, 226] width 0 height 0
checkbox input "false"
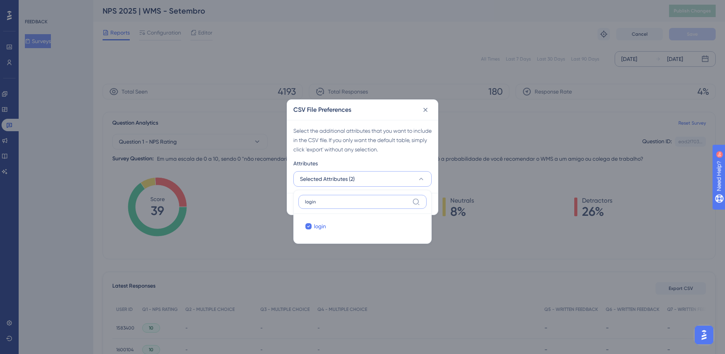
click at [351, 203] on input "login" at bounding box center [357, 202] width 104 height 6
type input "logi"
checkbox input "true"
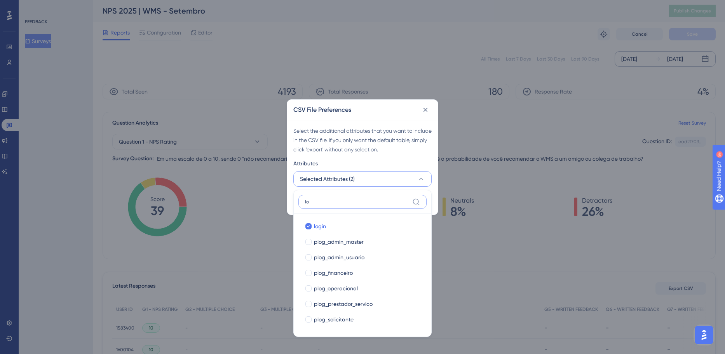
type input "l"
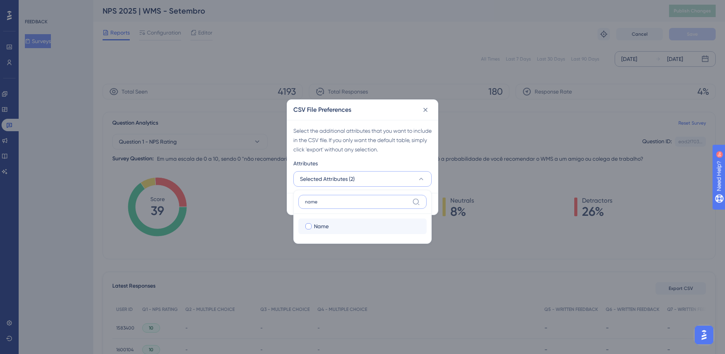
type input "name"
click at [342, 219] on label "Name Name" at bounding box center [362, 227] width 128 height 16
click at [309, 226] on input "Name" at bounding box center [308, 226] width 0 height 0
checkbox input "false"
click at [341, 203] on input "name" at bounding box center [357, 202] width 104 height 6
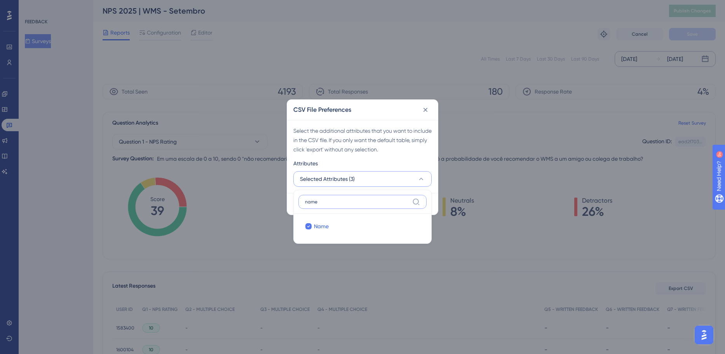
type input "nam"
checkbox input "true"
type input "n"
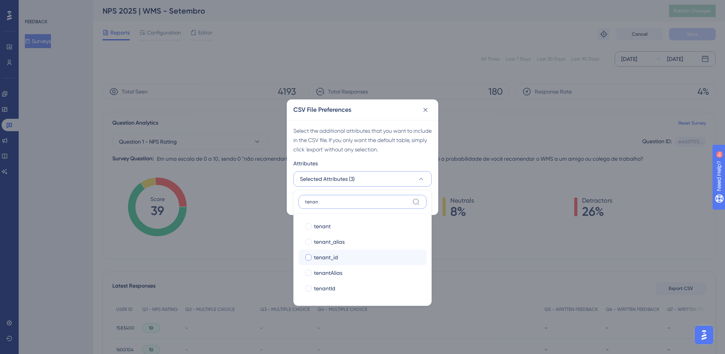
type input "tenan"
click at [358, 252] on label "tenant_id tenant_id" at bounding box center [362, 258] width 128 height 16
click at [309, 257] on input "tenant_id" at bounding box center [308, 257] width 0 height 0
checkbox input "false"
click at [415, 156] on div "Select the additional attributes that you want to include in the CSV file. If y…" at bounding box center [362, 156] width 151 height 73
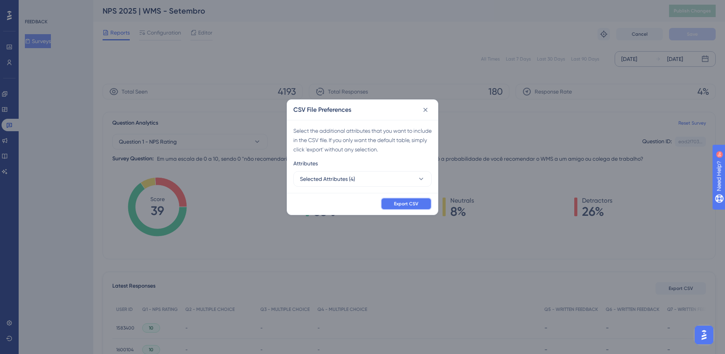
click at [426, 199] on button "Export CSV" at bounding box center [406, 204] width 51 height 12
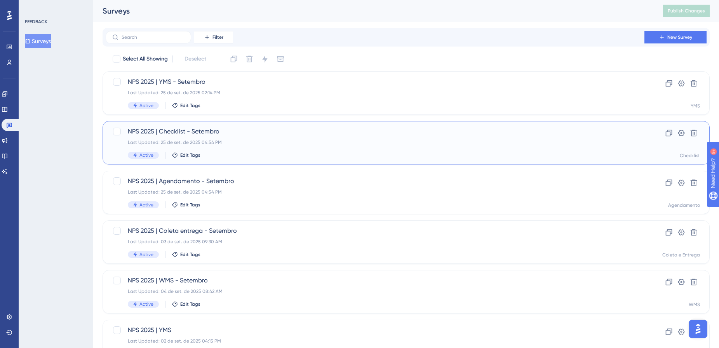
click at [146, 129] on span "NPS 2025 | Checklist - Setembro" at bounding box center [375, 131] width 494 height 9
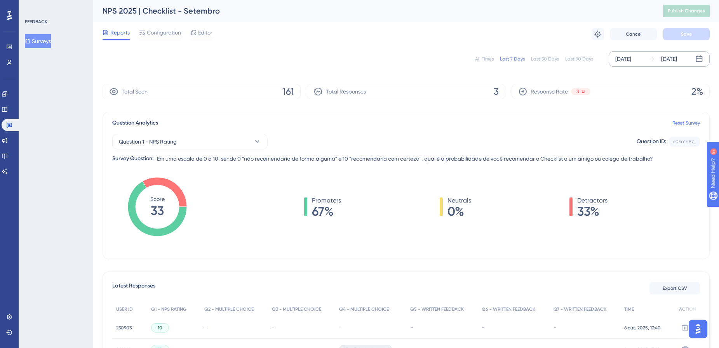
click at [621, 59] on div "[DATE]" at bounding box center [623, 58] width 16 height 9
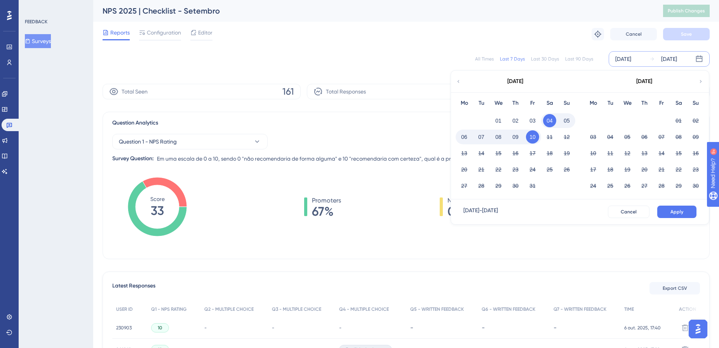
click at [456, 81] on icon at bounding box center [458, 81] width 5 height 7
click at [595, 118] on button "01" at bounding box center [592, 120] width 13 height 13
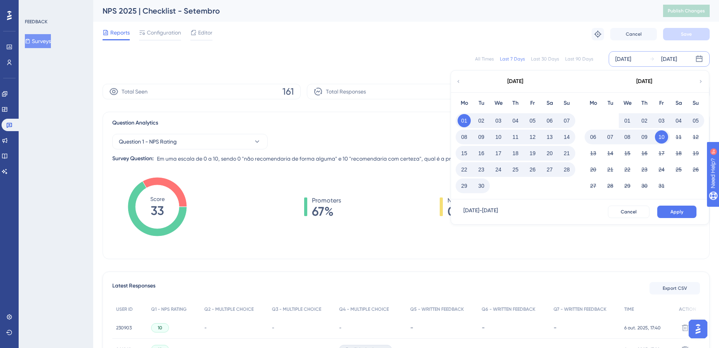
click at [484, 189] on button "30" at bounding box center [481, 185] width 13 height 13
click at [665, 211] on button "Apply" at bounding box center [676, 212] width 39 height 12
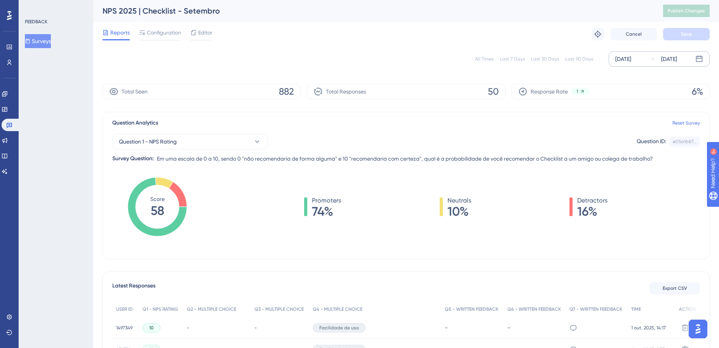
scroll to position [116, 0]
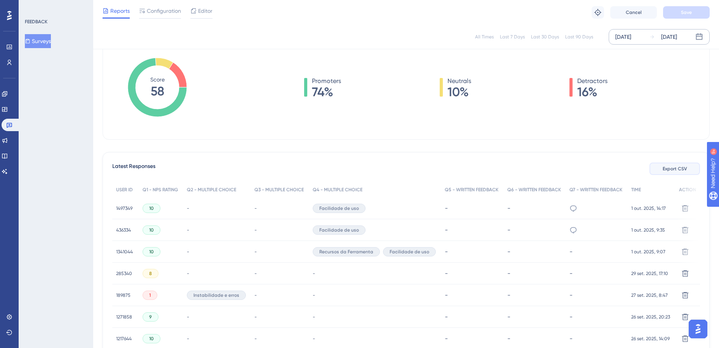
click at [661, 172] on button "Export CSV" at bounding box center [674, 169] width 50 height 12
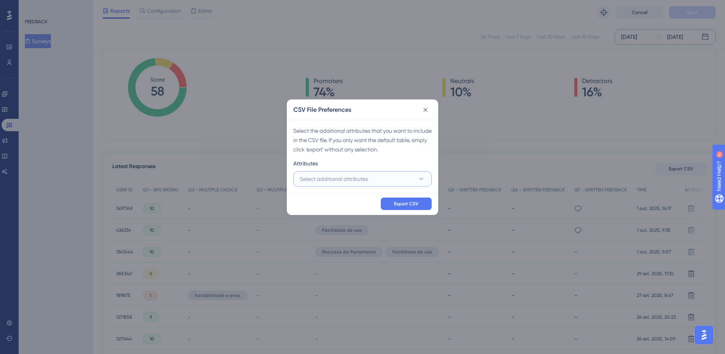
click at [358, 178] on span "Select additional attributes" at bounding box center [334, 178] width 68 height 9
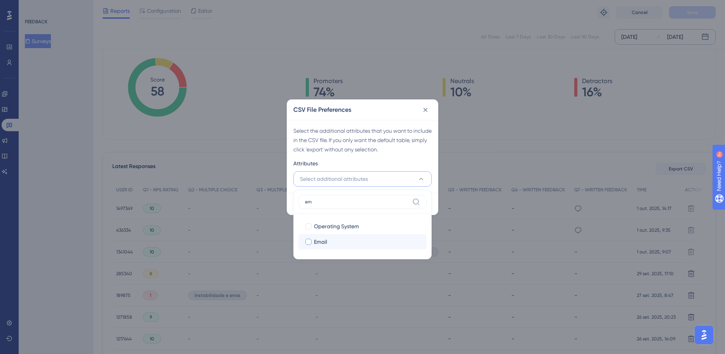
type input "em"
click at [337, 243] on div "Email" at bounding box center [367, 241] width 106 height 9
checkbox input "true"
click at [349, 204] on input "em" at bounding box center [357, 202] width 104 height 6
type input "e"
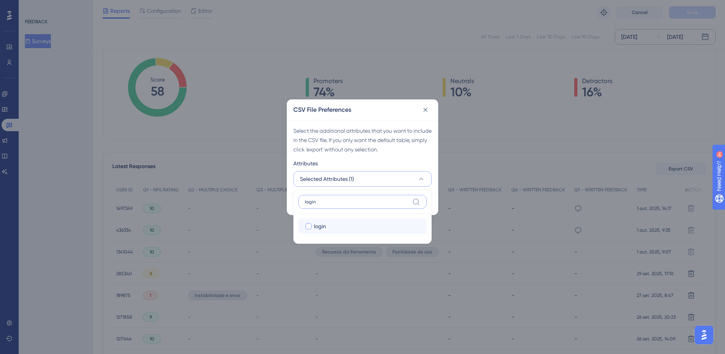
type input "login"
click at [308, 223] on div at bounding box center [308, 227] width 8 height 8
checkbox input "true"
click at [339, 207] on label "login" at bounding box center [362, 202] width 128 height 14
click at [339, 205] on input "login" at bounding box center [357, 202] width 104 height 6
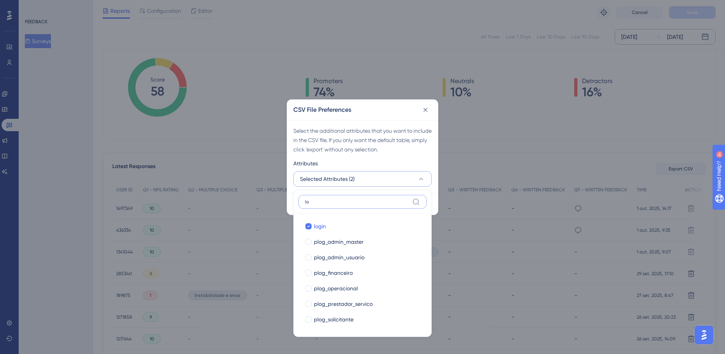
type input "l"
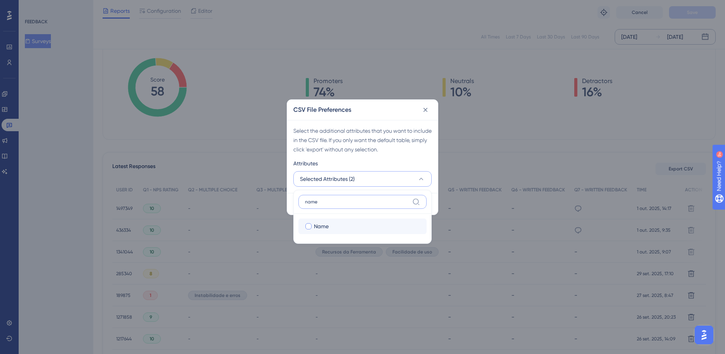
type input "name"
click at [323, 223] on span "Name" at bounding box center [321, 226] width 15 height 9
checkbox input "true"
click at [353, 197] on label "name" at bounding box center [362, 202] width 128 height 14
click at [353, 199] on input "name" at bounding box center [357, 202] width 104 height 6
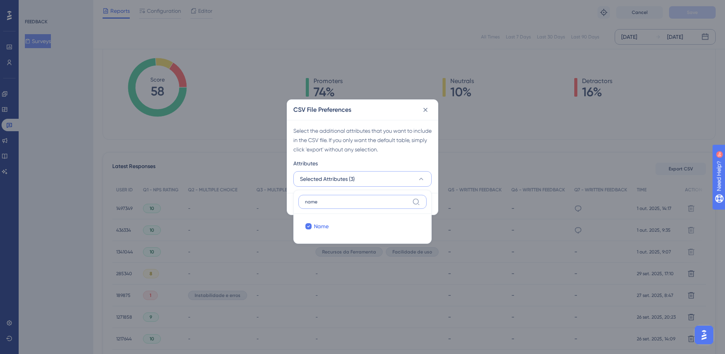
click at [347, 203] on input "name" at bounding box center [357, 202] width 104 height 6
click at [375, 196] on label "name" at bounding box center [362, 202] width 128 height 14
click at [375, 199] on input "name" at bounding box center [357, 202] width 104 height 6
click at [328, 201] on input "name" at bounding box center [357, 202] width 104 height 6
type input "n"
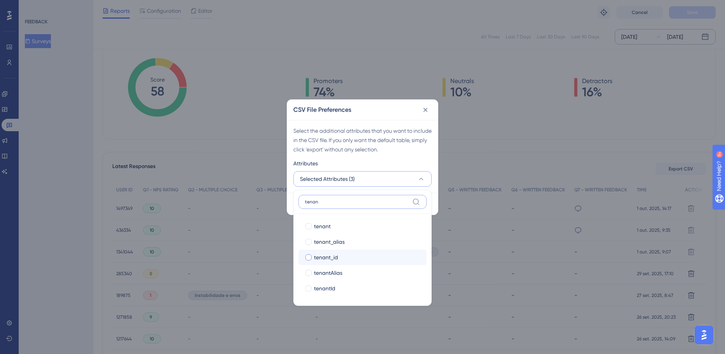
type input "tenan"
click at [339, 254] on div "tenant_id" at bounding box center [367, 257] width 106 height 9
checkbox input "true"
click at [344, 198] on label "tenan" at bounding box center [362, 202] width 128 height 14
click at [344, 199] on input "tenan" at bounding box center [357, 202] width 104 height 6
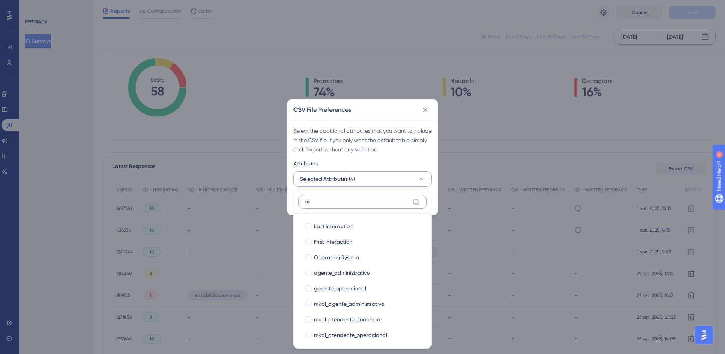
type input "t"
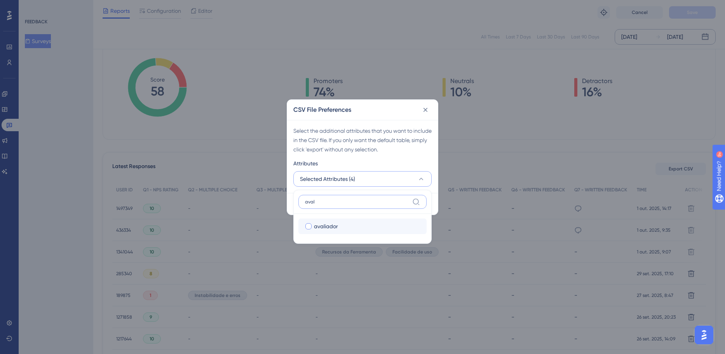
type input "aval"
click at [329, 223] on span "avaliador" at bounding box center [326, 226] width 24 height 9
checkbox input "true"
click at [338, 201] on input "aval" at bounding box center [357, 202] width 104 height 6
type input "a"
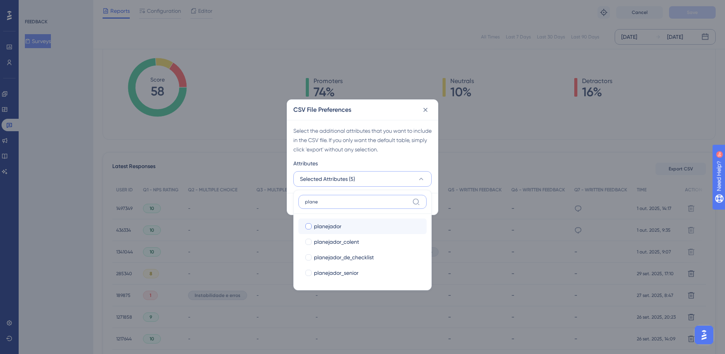
type input "plane"
click at [330, 220] on label "planejador planejador" at bounding box center [362, 227] width 128 height 16
click at [309, 226] on input "planejador" at bounding box center [308, 226] width 0 height 0
checkbox input "false"
click at [331, 205] on input "plane" at bounding box center [357, 202] width 104 height 6
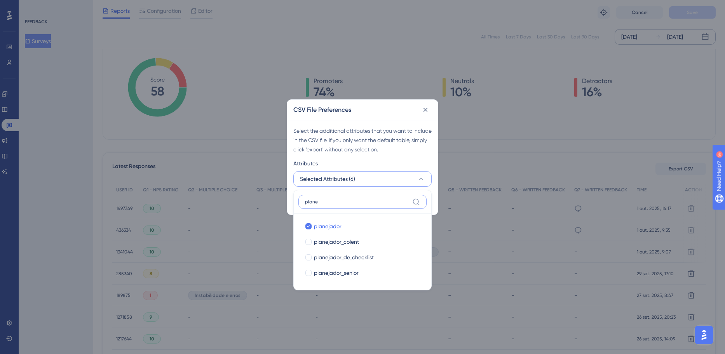
type input "plan"
checkbox input "true"
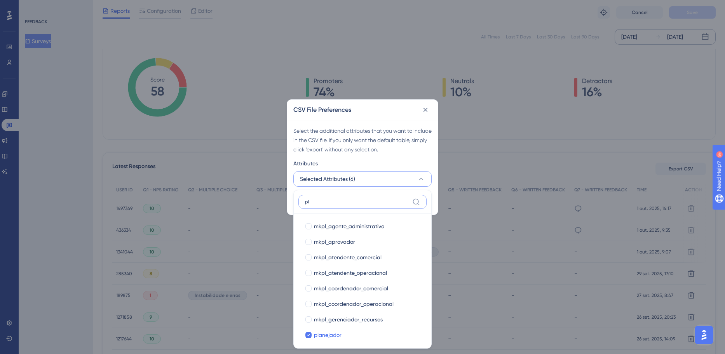
type input "p"
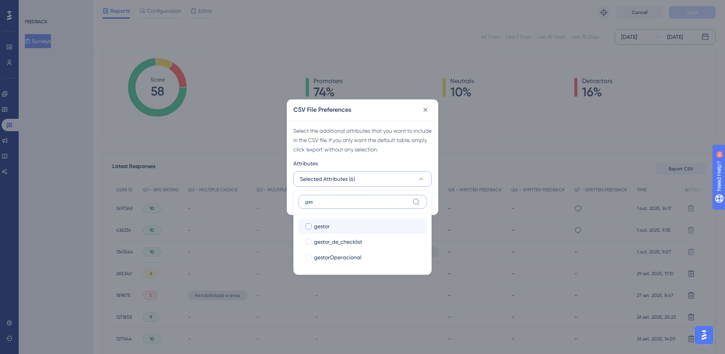
type input "ges"
click at [328, 224] on span "gestor" at bounding box center [322, 226] width 16 height 9
checkbox input "true"
click at [328, 203] on input "ges" at bounding box center [357, 202] width 104 height 6
type input "g"
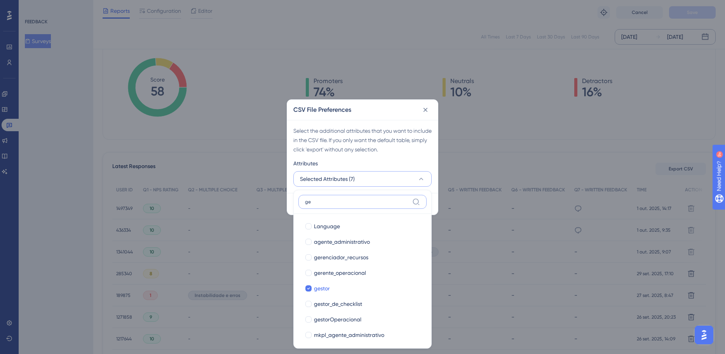
type input "ges"
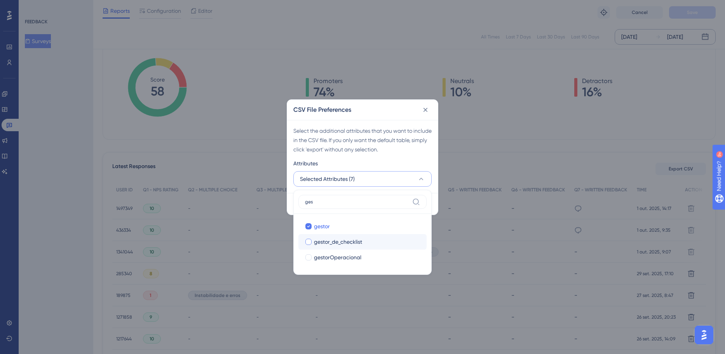
click at [322, 240] on span "gestor_de_checklist" at bounding box center [338, 241] width 48 height 9
checkbox input "true"
click at [352, 199] on input "ges" at bounding box center [357, 202] width 104 height 6
click at [422, 149] on div "Select the additional attributes that you want to include in the CSV file. If y…" at bounding box center [362, 140] width 138 height 28
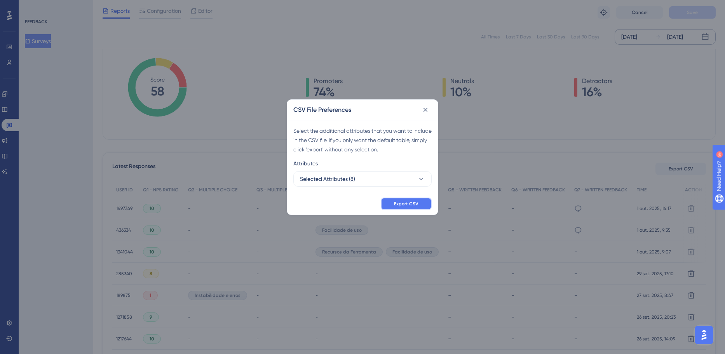
click at [418, 201] on button "Export CSV" at bounding box center [406, 204] width 51 height 12
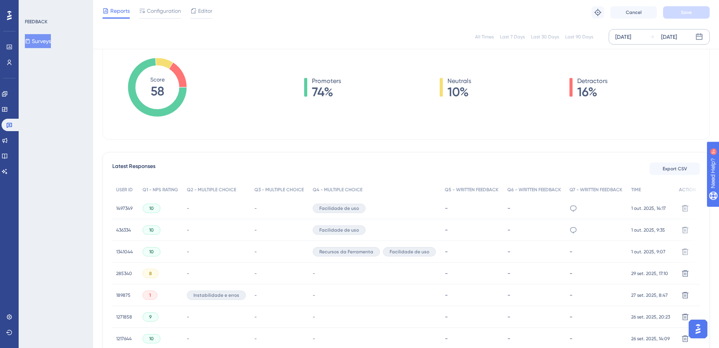
scroll to position [0, 0]
